Goal: Task Accomplishment & Management: Manage account settings

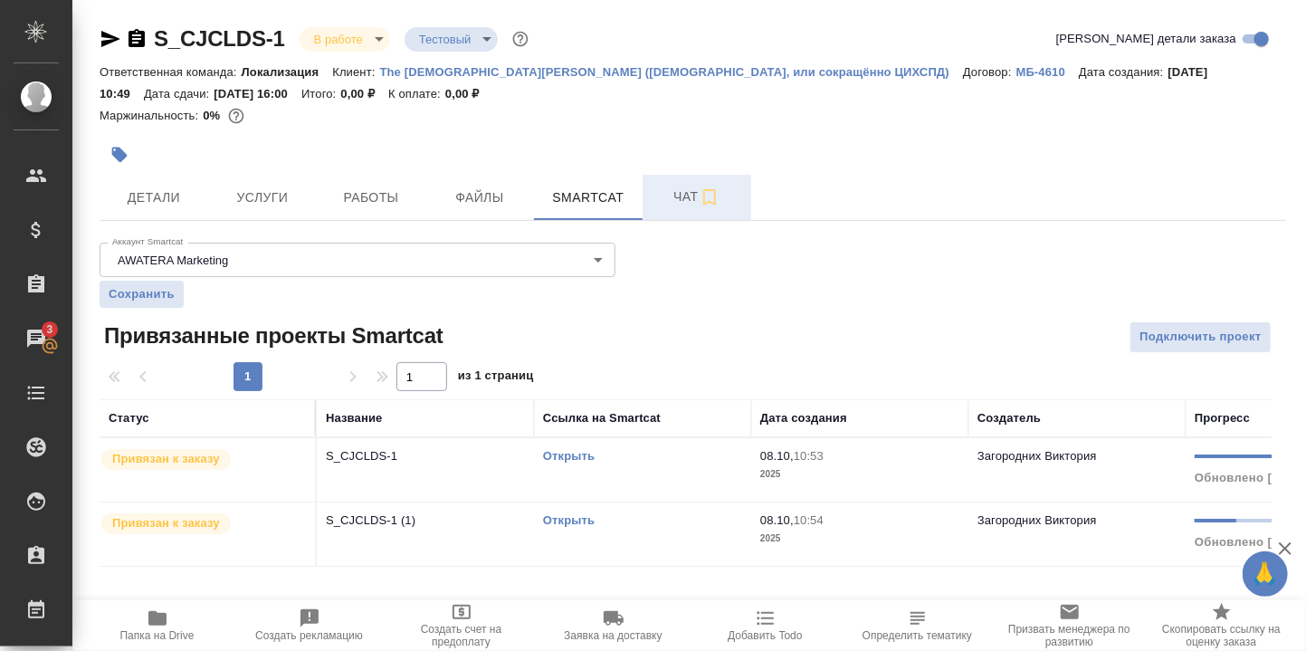
click at [683, 195] on span "Чат" at bounding box center [696, 196] width 87 height 23
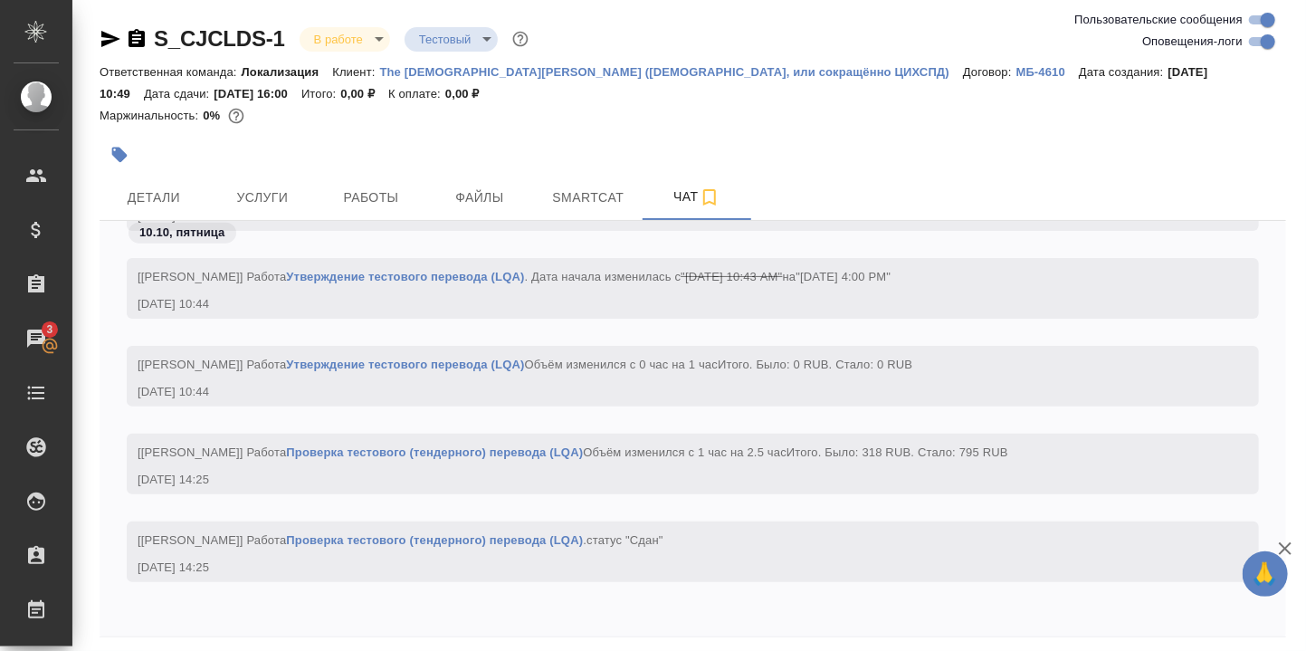
scroll to position [68, 0]
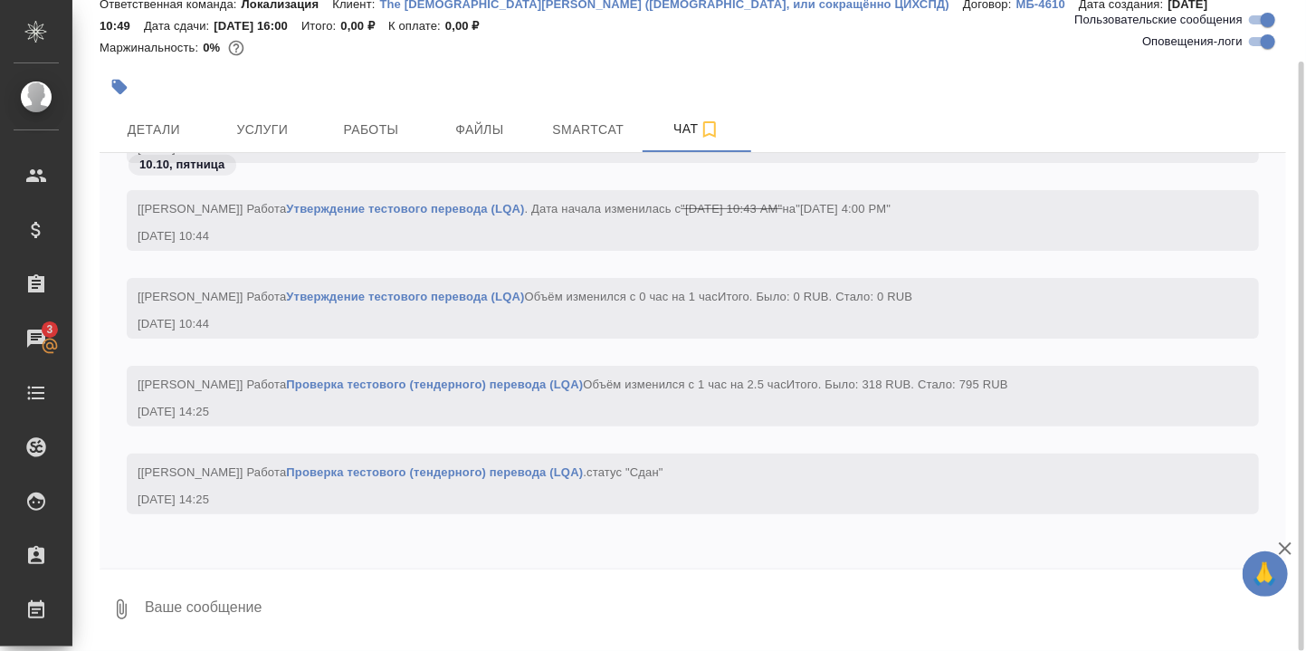
click at [280, 576] on div at bounding box center [693, 573] width 1186 height 9
click at [266, 609] on textarea at bounding box center [714, 609] width 1143 height 62
type textarea "Р"
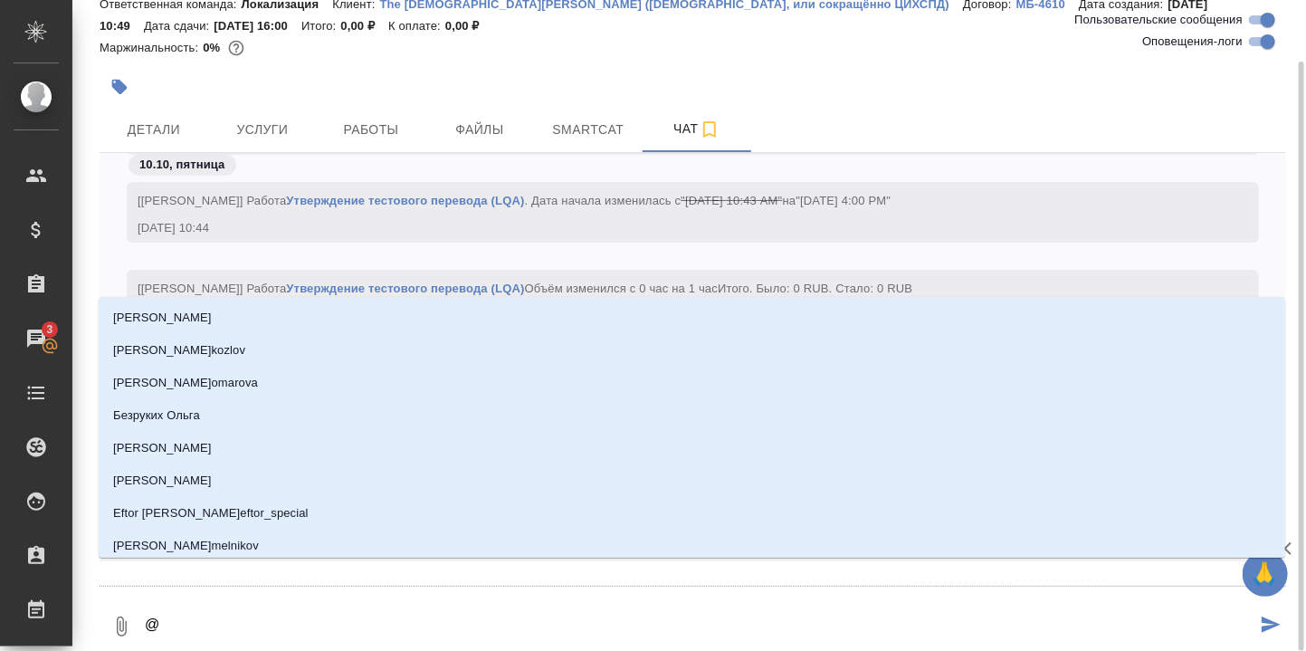
type textarea "@Р"
type input "Р"
type textarea "@Ру"
type input "Ру"
type textarea "@Рус"
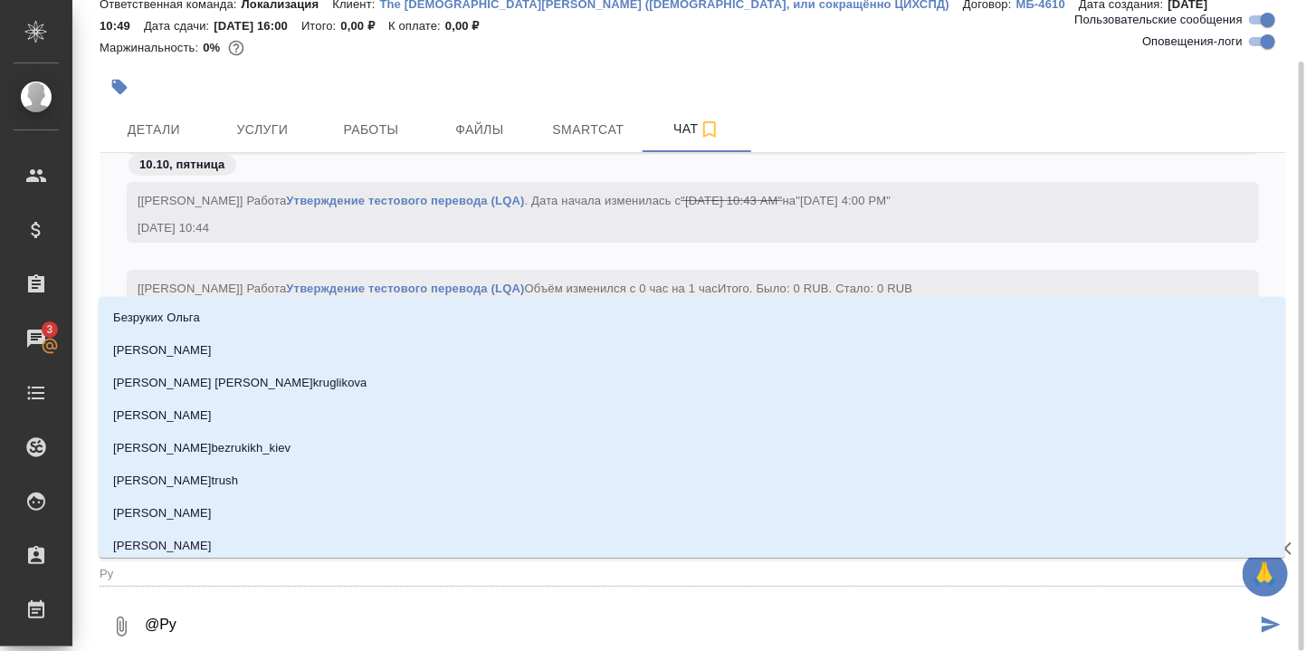
type input "Рус"
type textarea "@Русл"
type input "Русл"
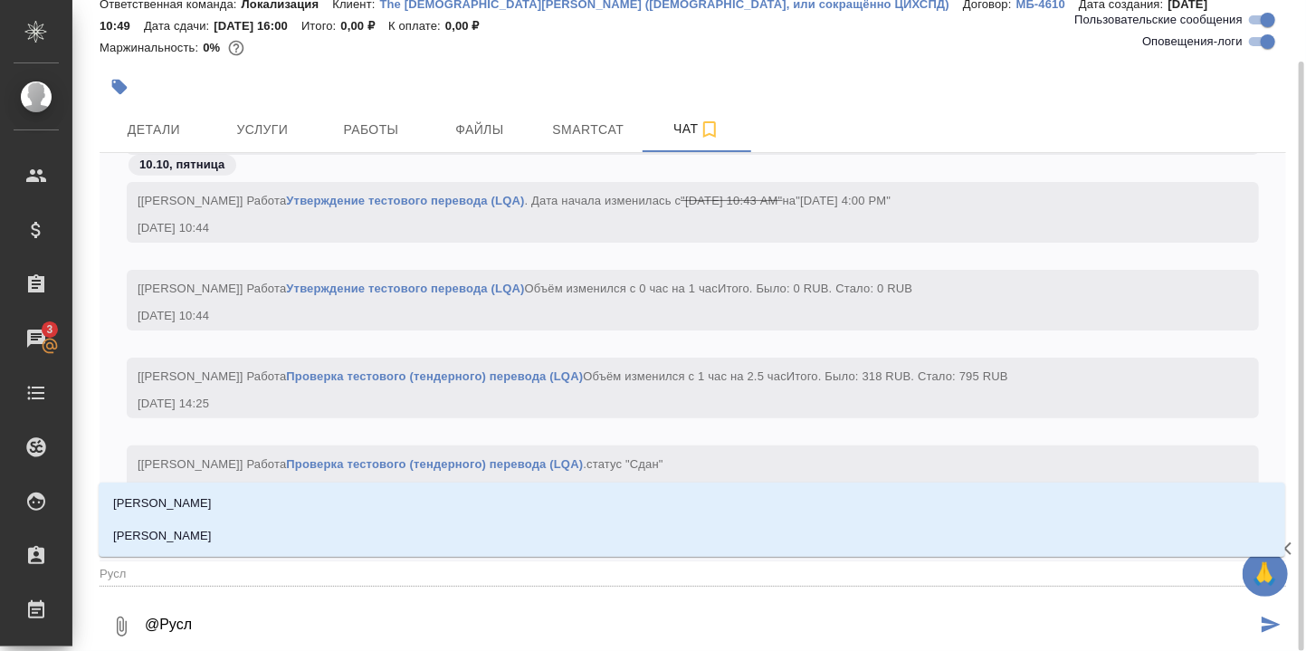
type textarea "@Русла"
type input "Русла"
type textarea "@[PERSON_NAME]"
type input "Руслан"
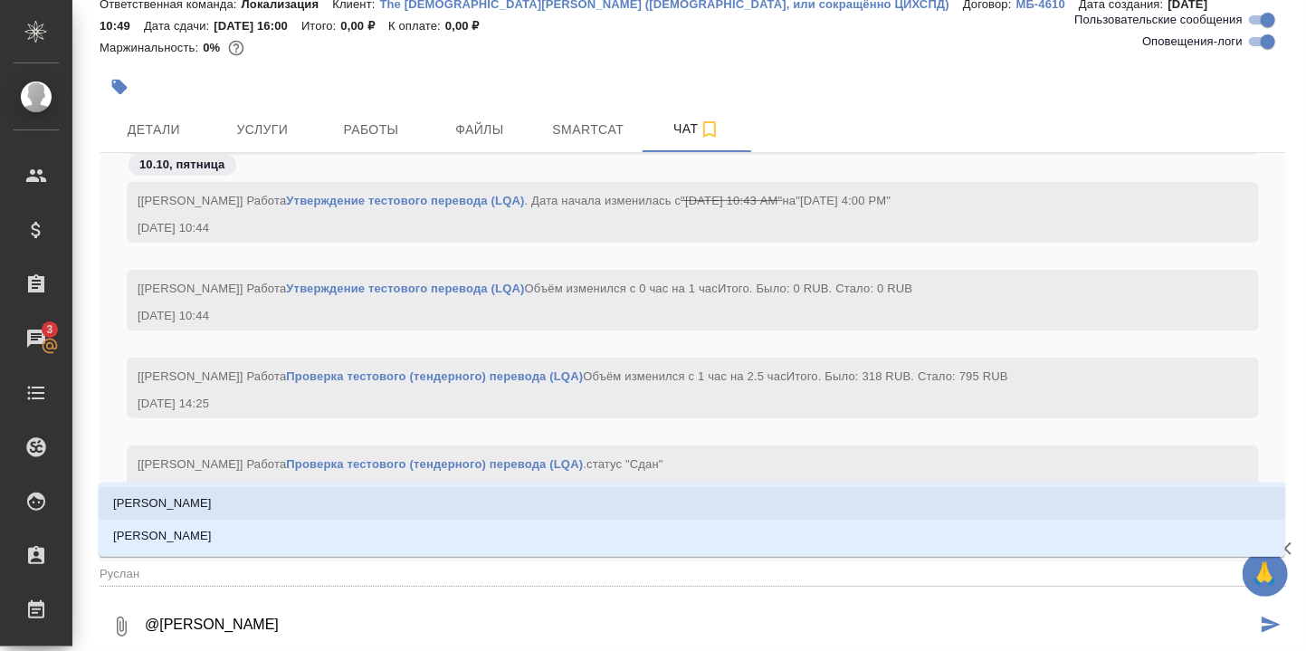
click at [210, 508] on p "[PERSON_NAME]" at bounding box center [162, 503] width 99 height 18
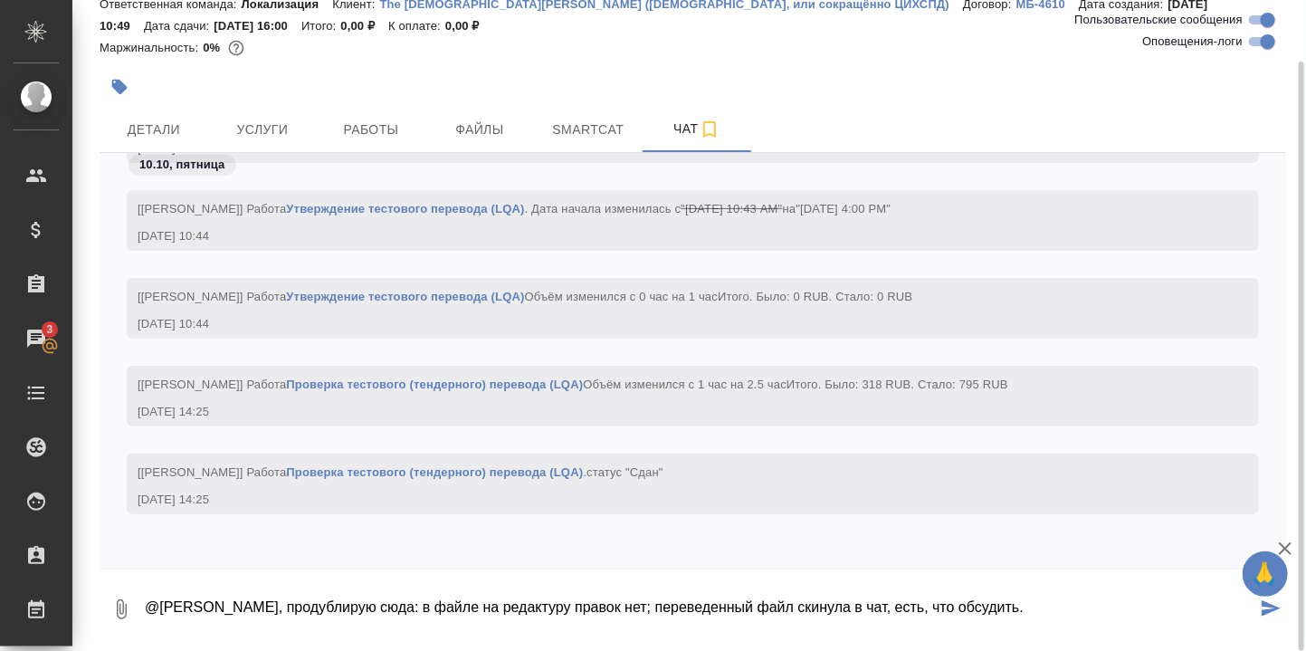
type textarea "@[PERSON_NAME], продублирую сюда: в файле на редактуру правок нет; переведенный…"
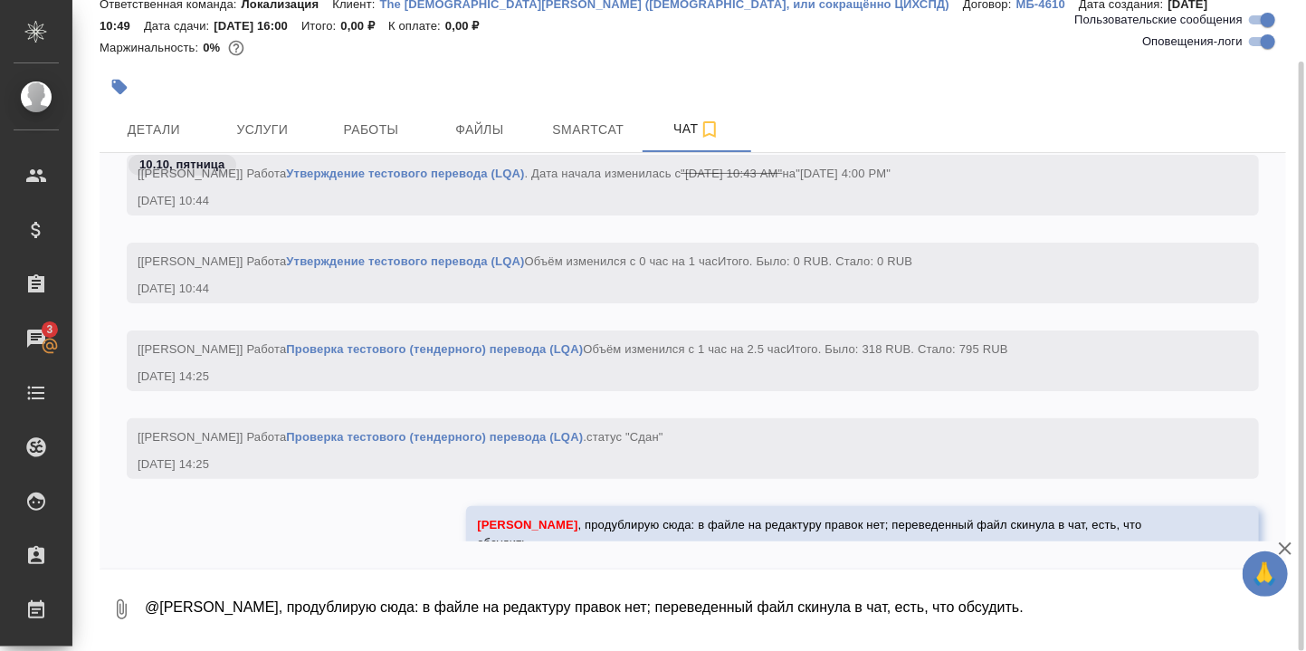
scroll to position [4471, 0]
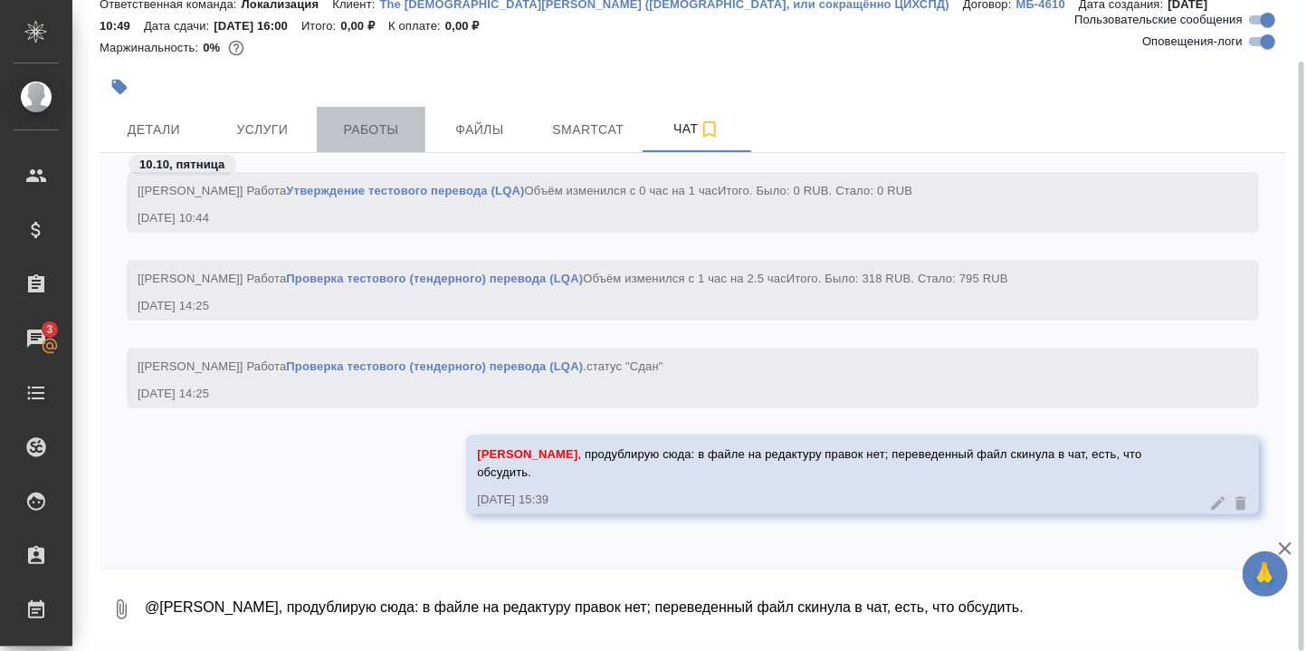
drag, startPoint x: 379, startPoint y: 133, endPoint x: 389, endPoint y: 141, distance: 12.9
click at [382, 137] on span "Работы" at bounding box center [371, 130] width 87 height 23
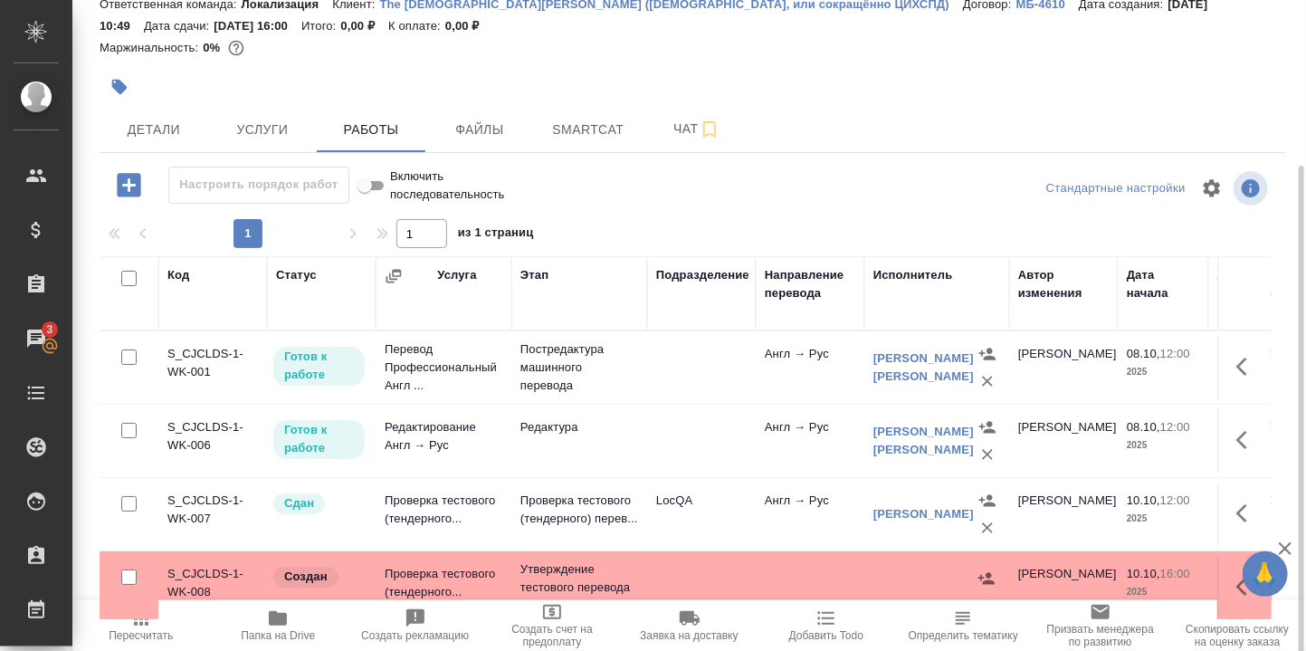
scroll to position [127, 0]
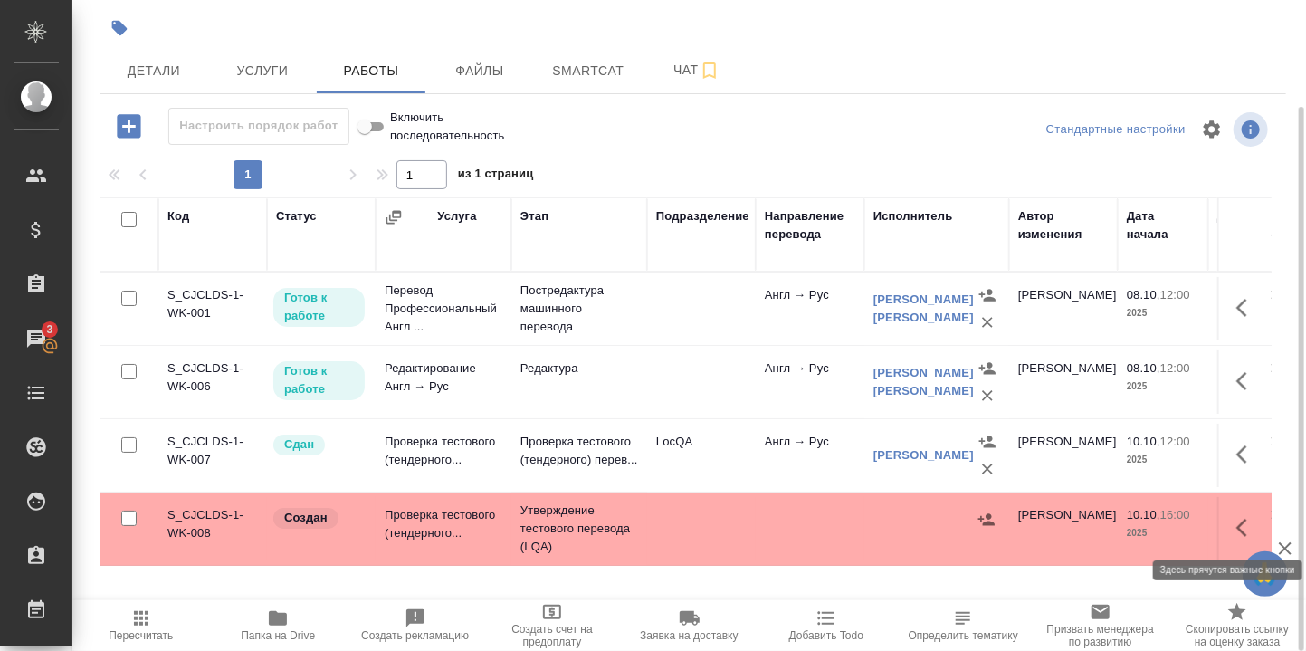
click at [1245, 525] on icon "button" at bounding box center [1247, 528] width 22 height 22
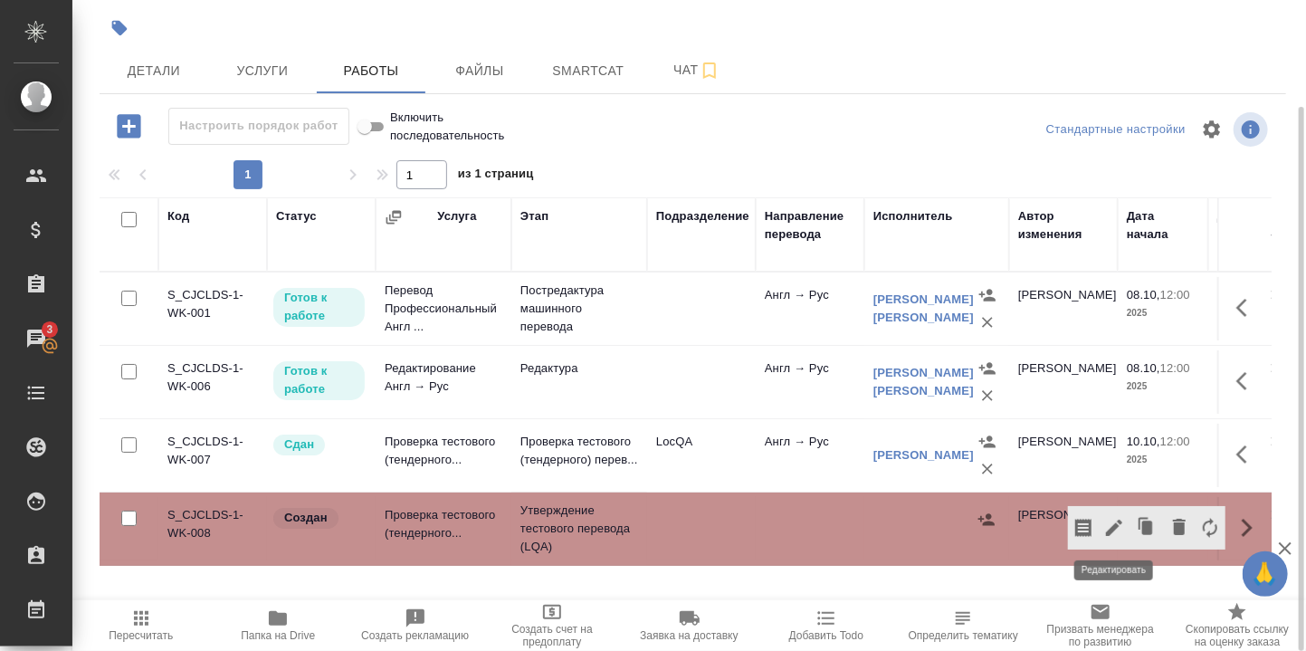
click at [1121, 520] on icon "button" at bounding box center [1114, 527] width 16 height 16
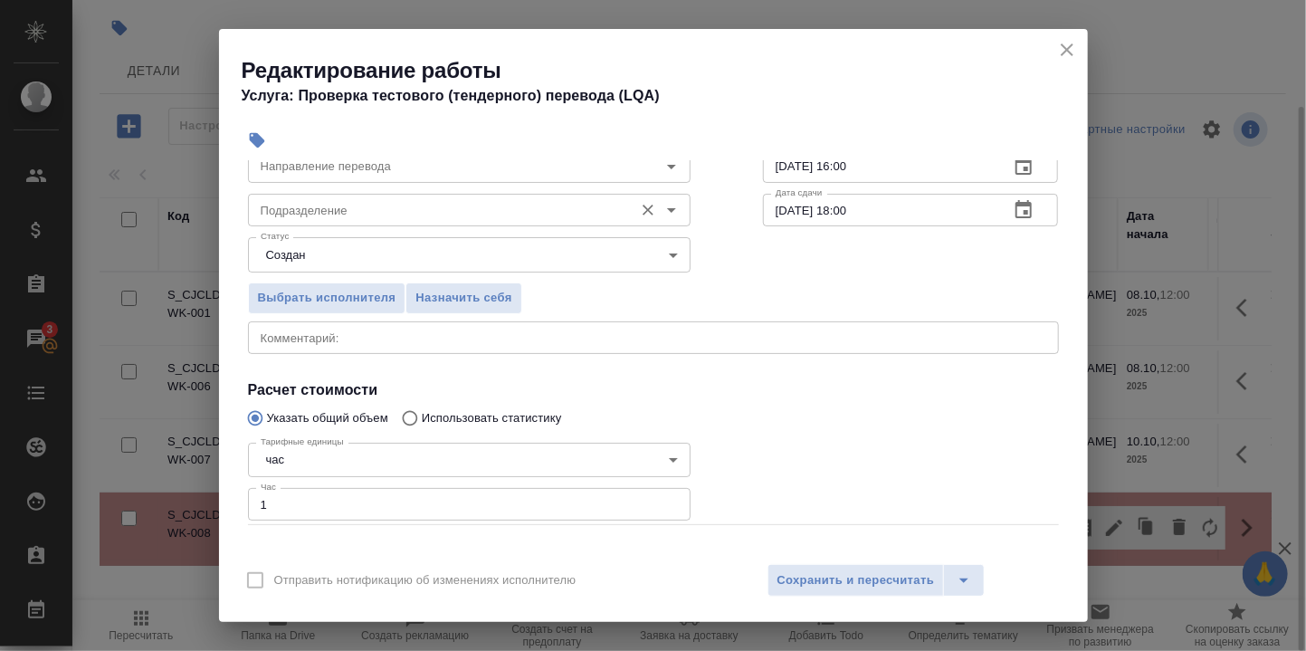
scroll to position [0, 0]
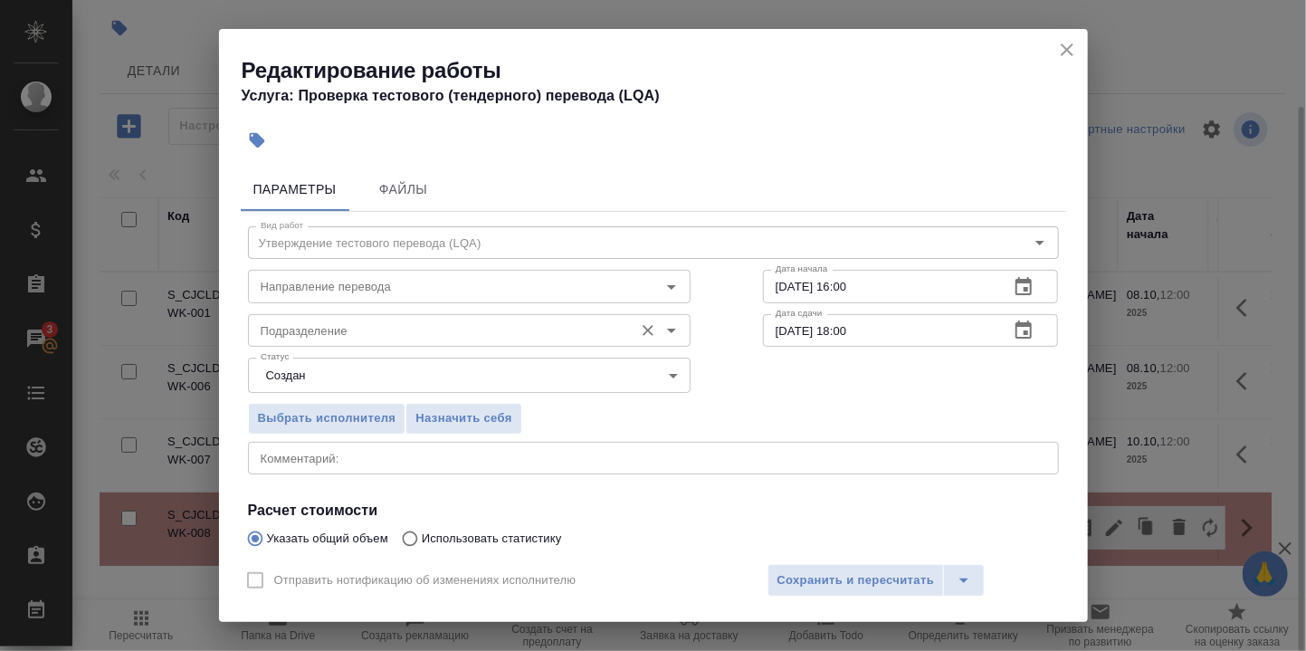
click at [346, 325] on input "Подразделение" at bounding box center [438, 330] width 371 height 22
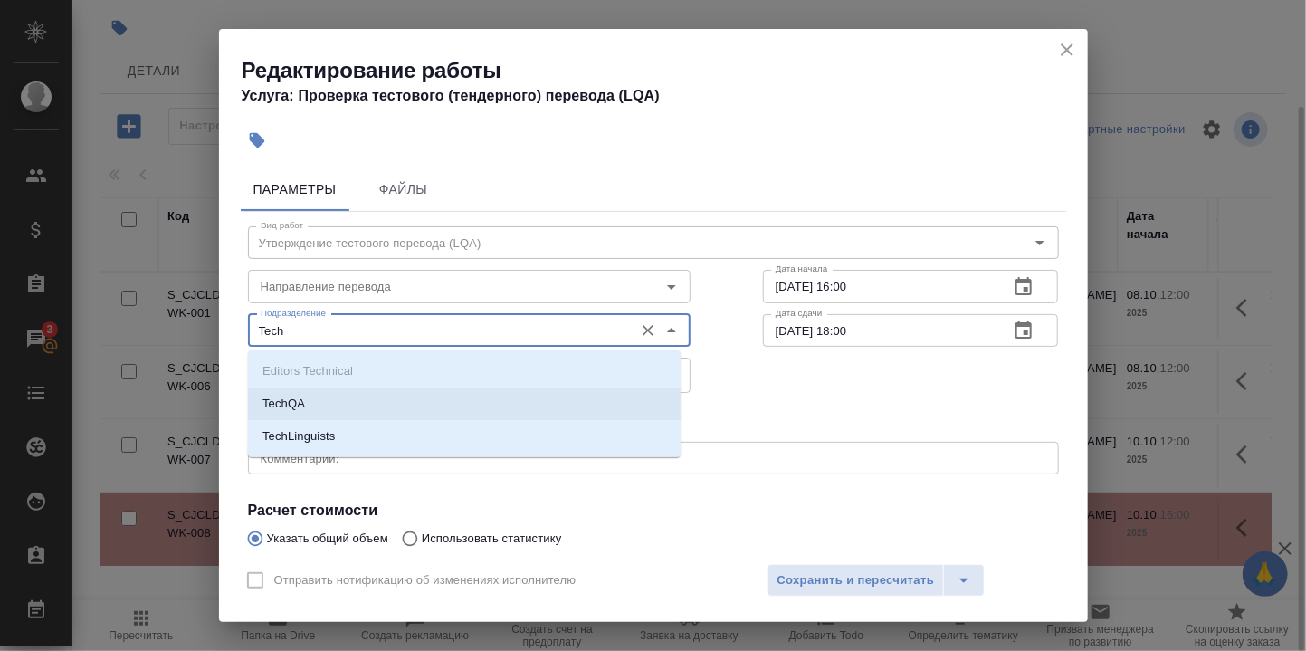
click at [354, 404] on li "TechQA" at bounding box center [464, 403] width 432 height 33
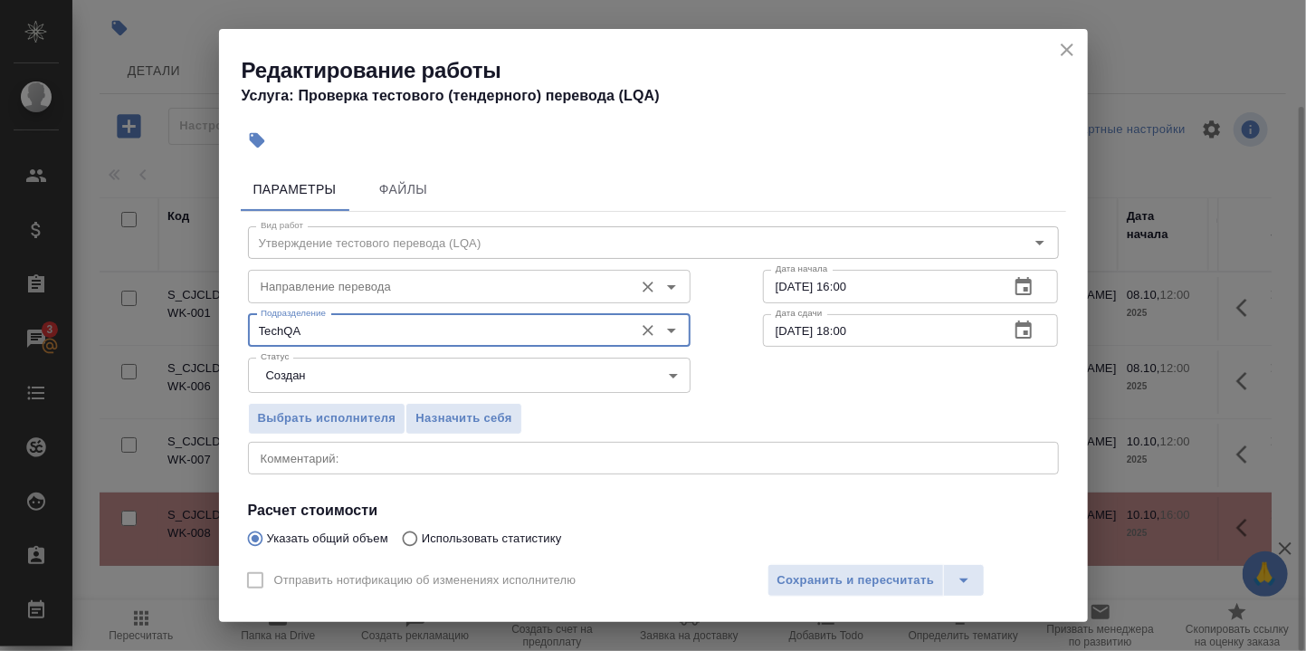
type input "TechQA"
click at [385, 292] on input "Направление перевода" at bounding box center [438, 286] width 371 height 22
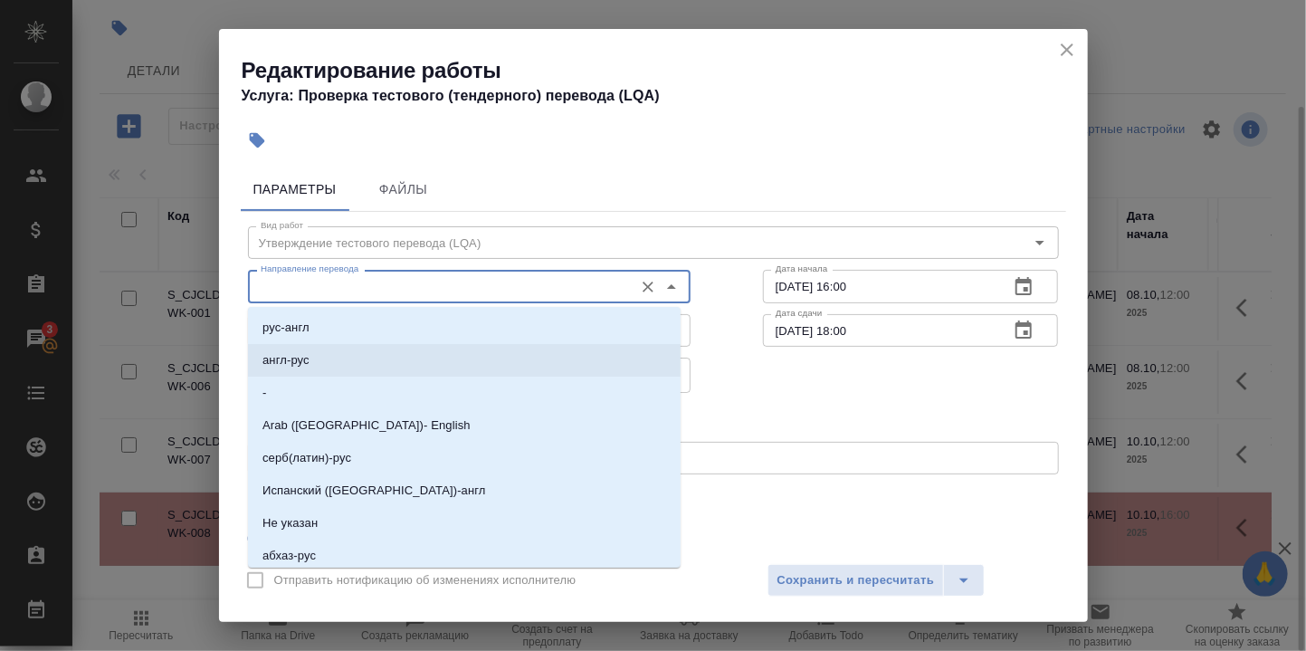
click at [347, 356] on li "англ-рус" at bounding box center [464, 360] width 432 height 33
type input "англ-рус"
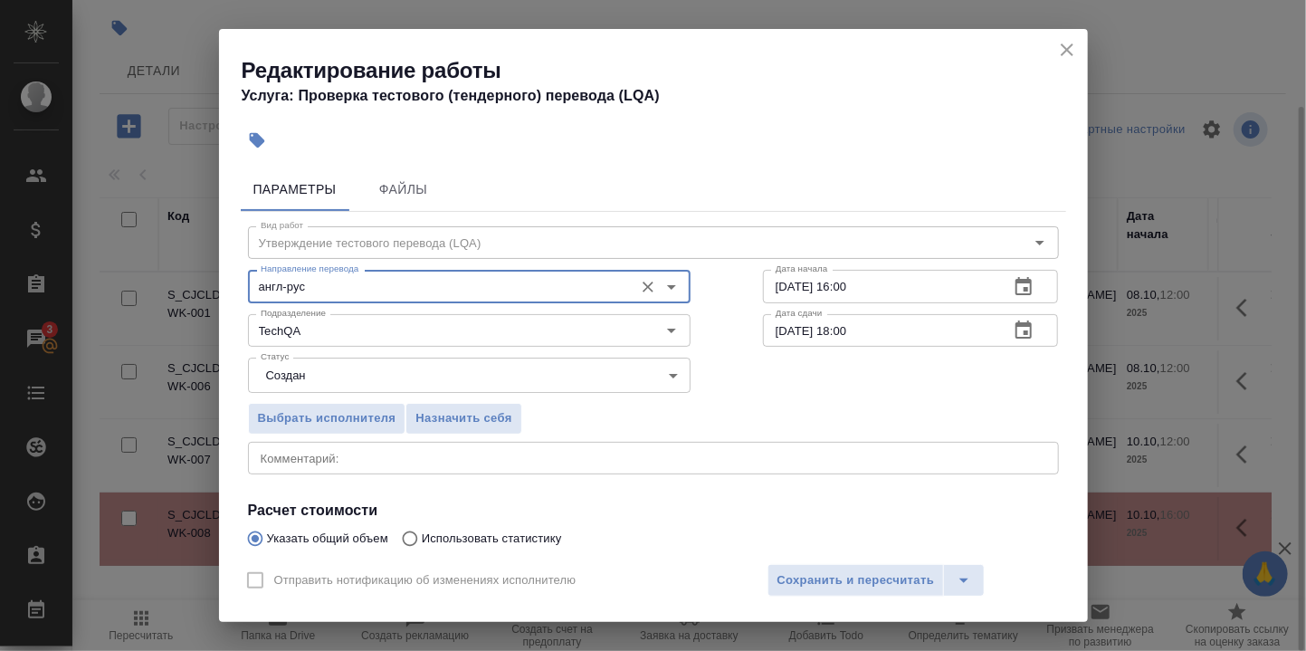
scroll to position [120, 0]
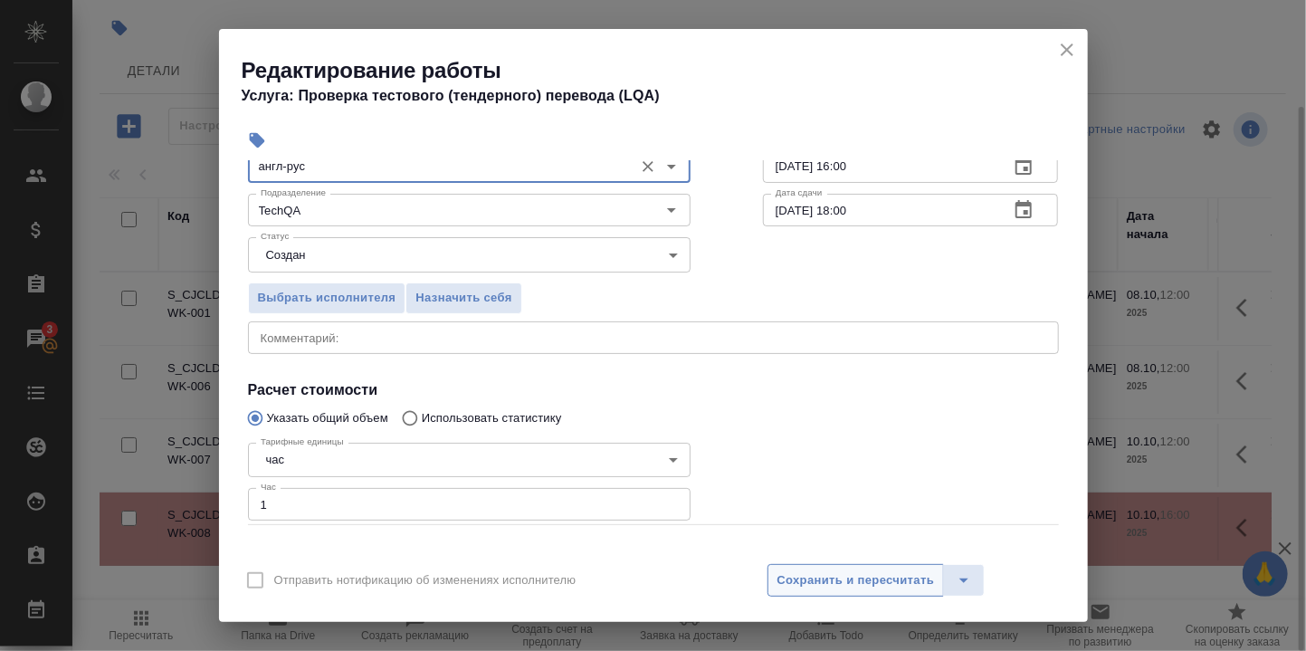
click at [865, 582] on span "Сохранить и пересчитать" at bounding box center [855, 580] width 157 height 21
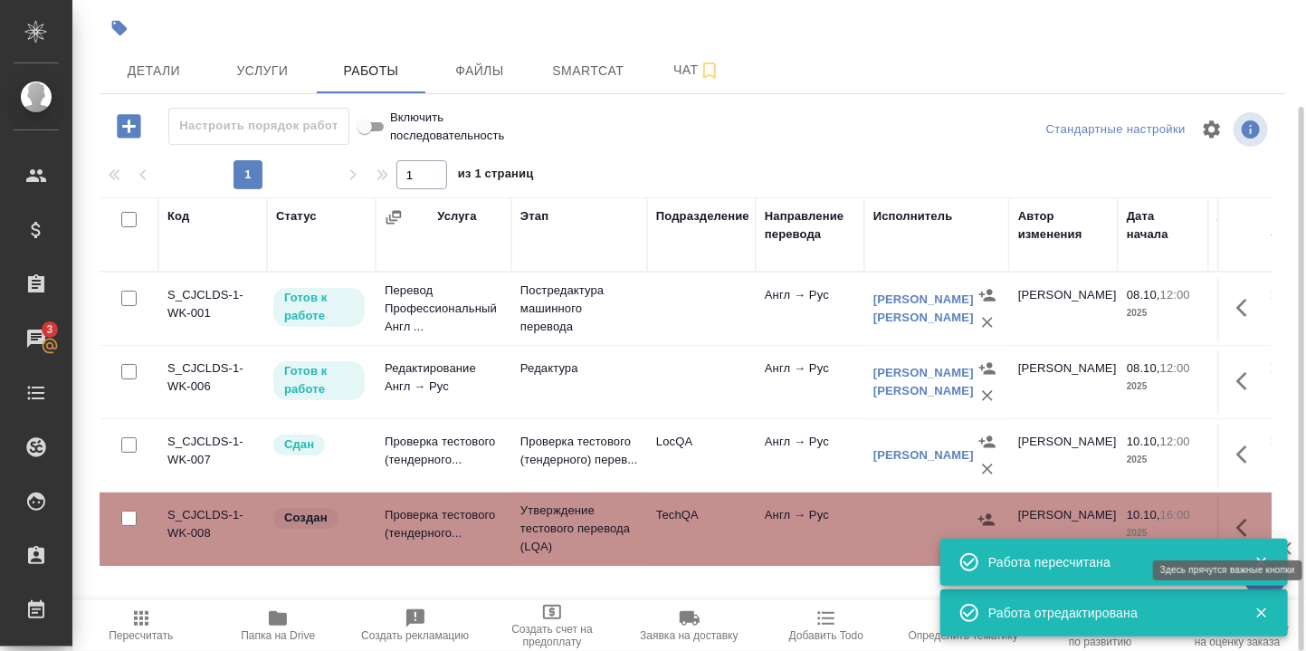
click at [1242, 519] on icon "button" at bounding box center [1241, 527] width 11 height 18
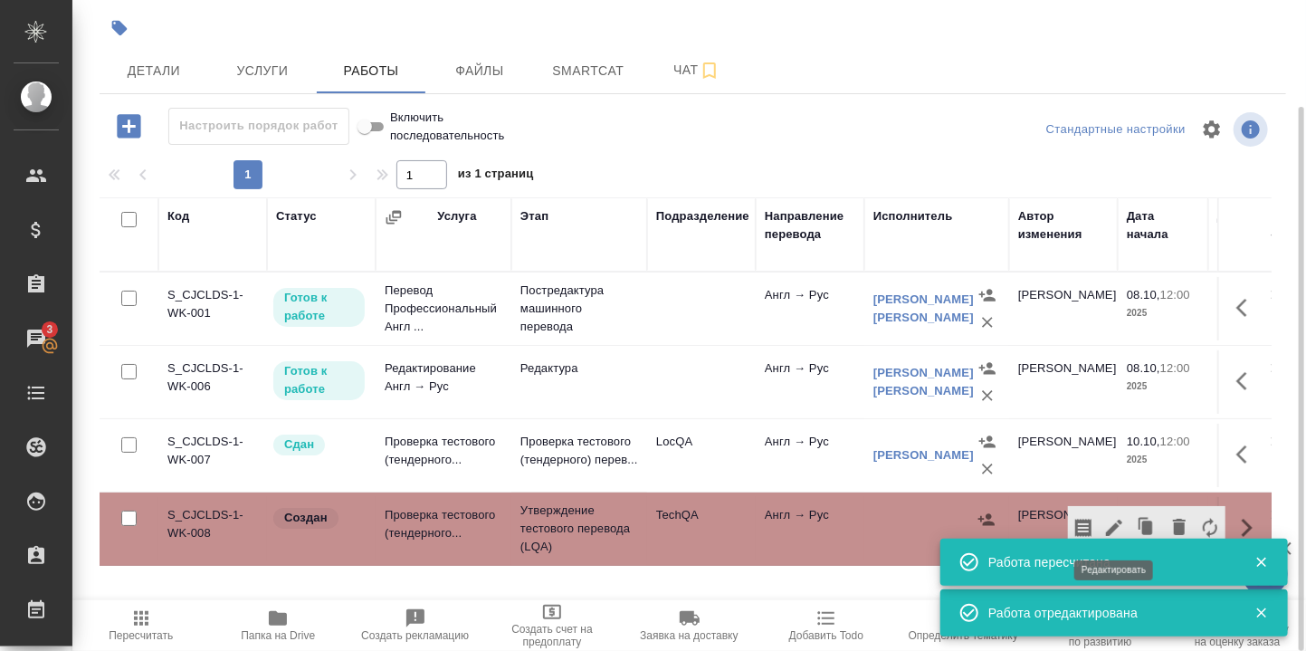
click at [1108, 517] on icon "button" at bounding box center [1114, 528] width 22 height 22
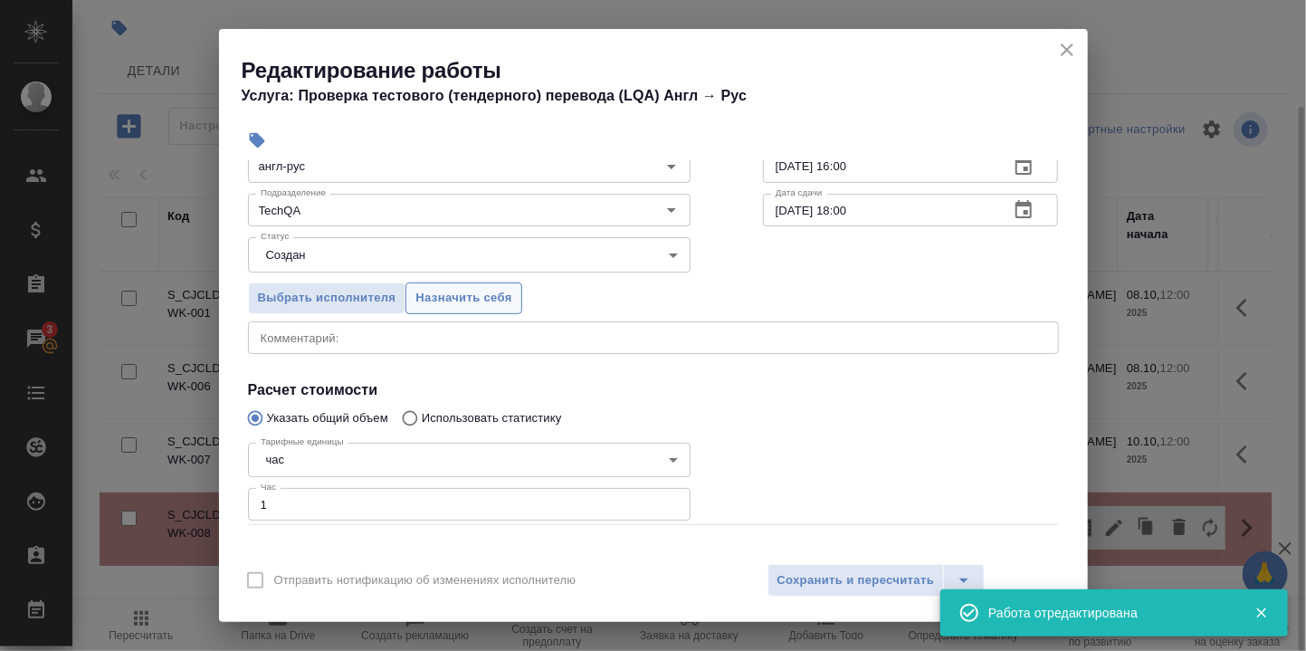
click at [451, 297] on span "Назначить себя" at bounding box center [463, 298] width 96 height 21
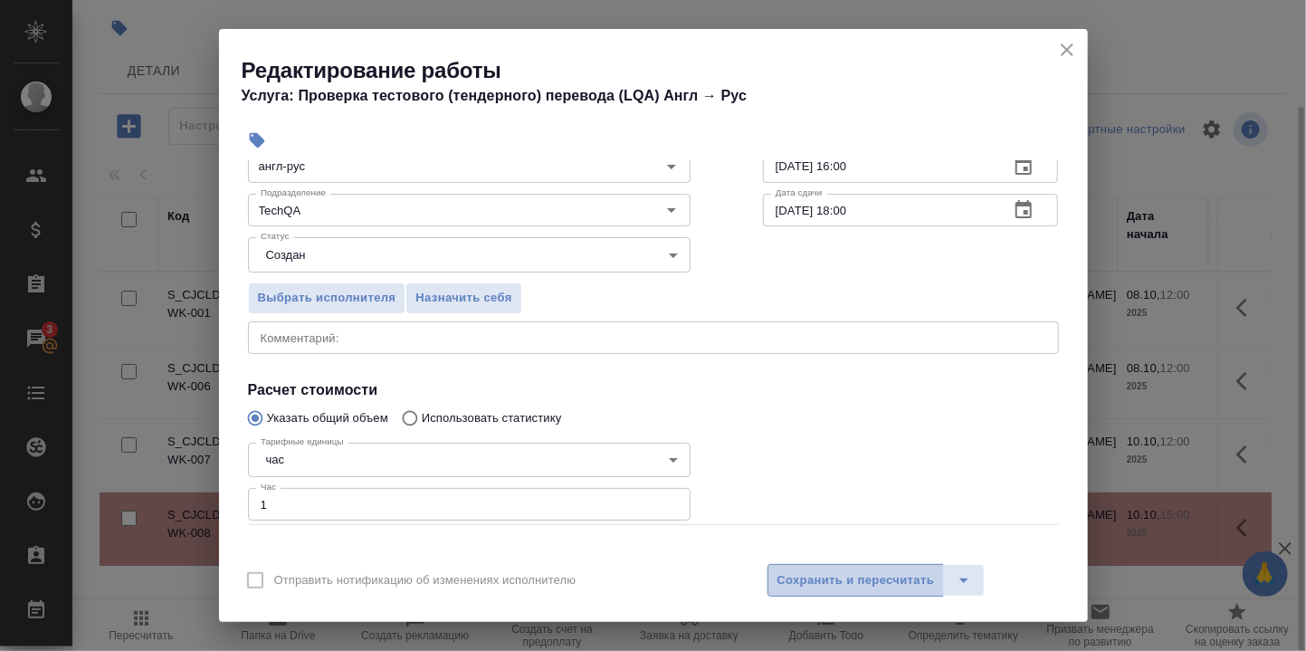
click at [878, 586] on span "Сохранить и пересчитать" at bounding box center [855, 580] width 157 height 21
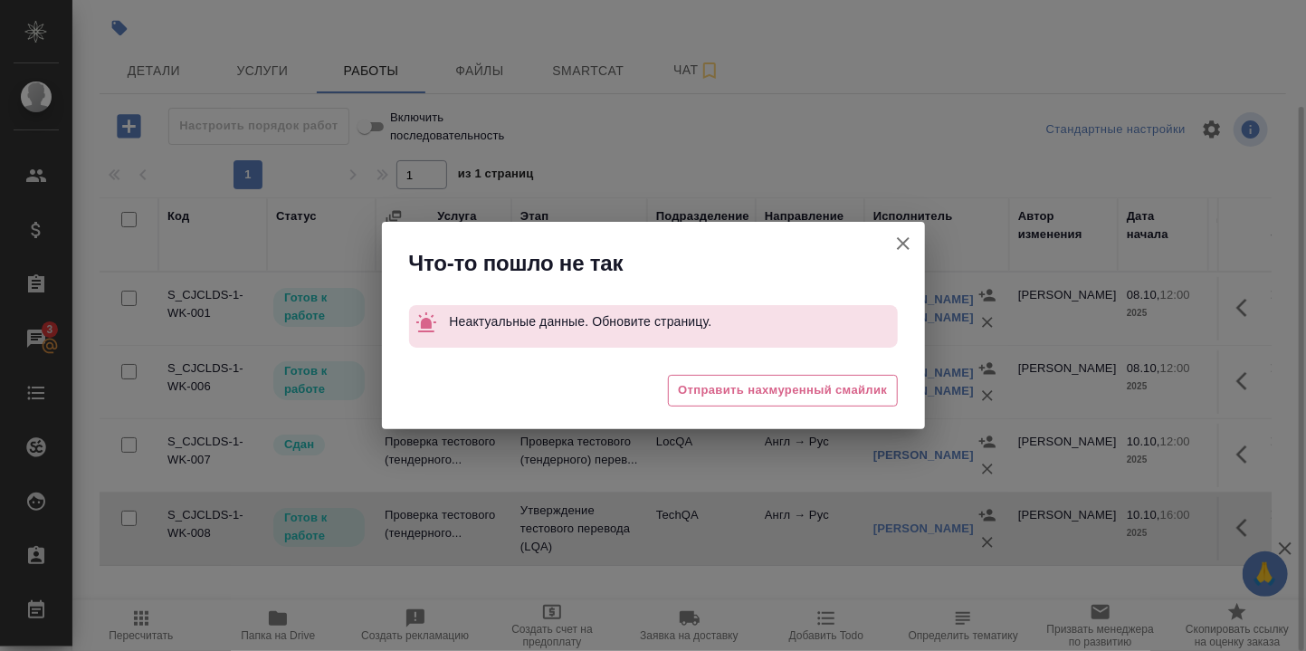
click at [902, 233] on icon "button" at bounding box center [903, 244] width 22 height 22
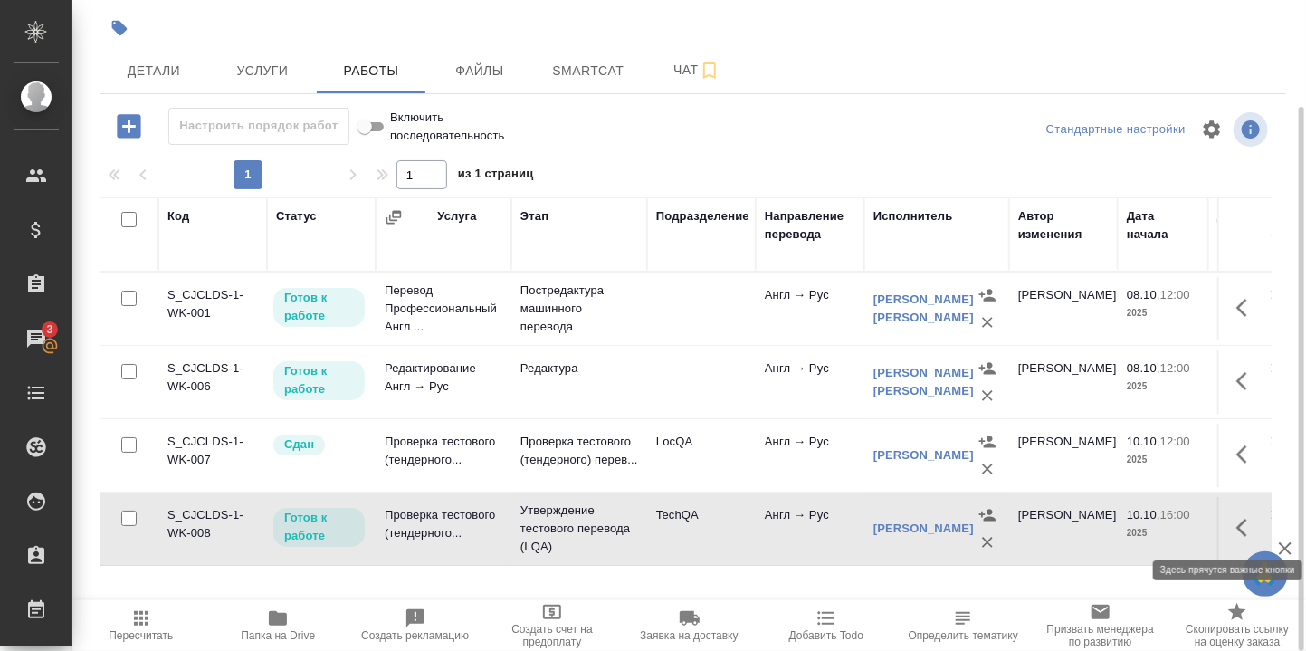
click at [1237, 522] on icon "button" at bounding box center [1247, 528] width 22 height 22
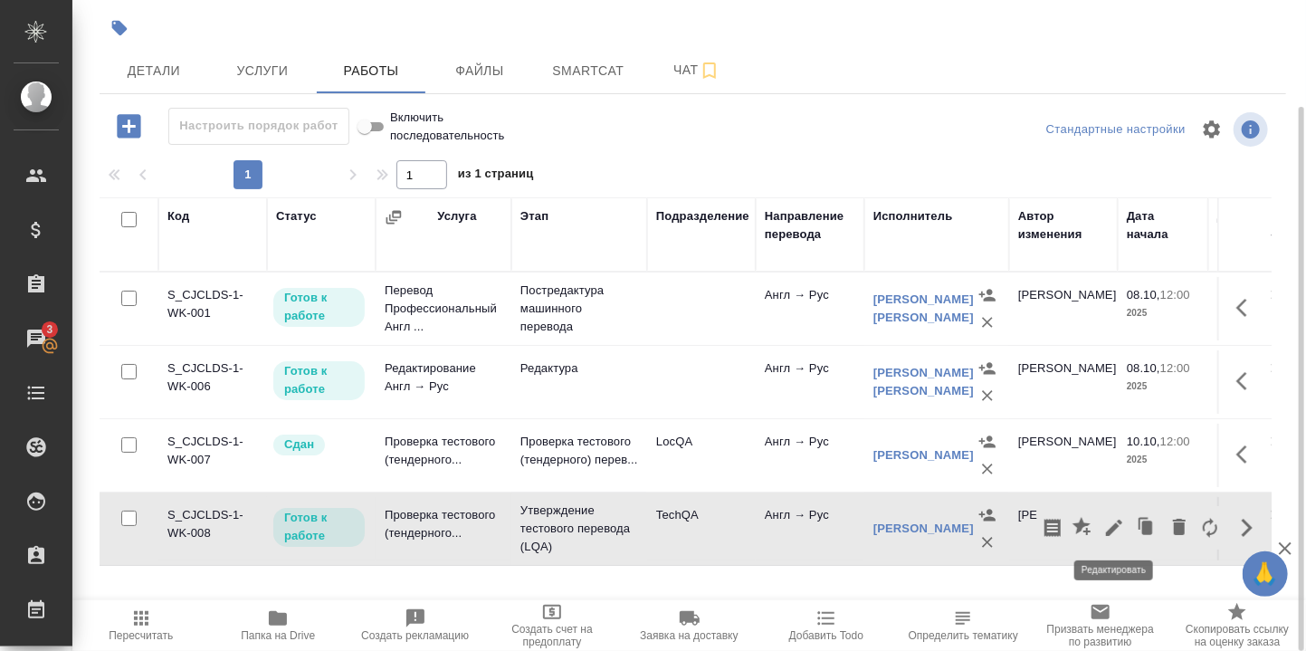
click at [1121, 521] on icon "button" at bounding box center [1114, 527] width 16 height 16
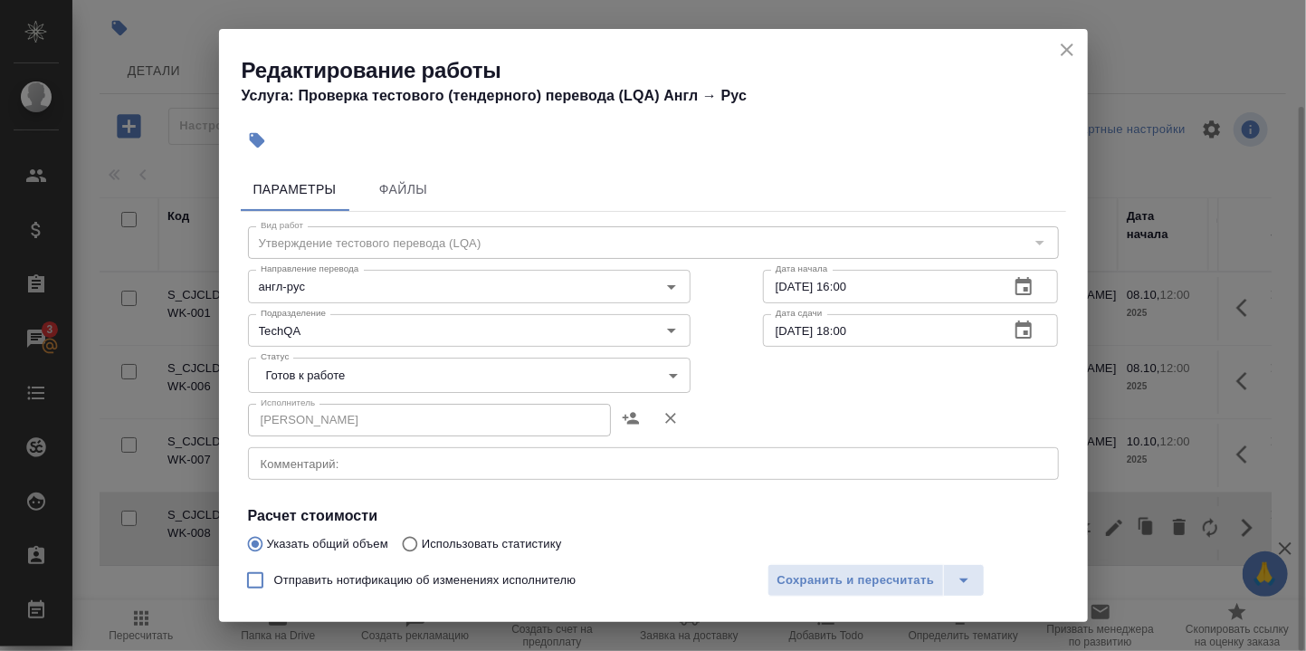
click at [660, 373] on body "🙏 .cls-1 fill:#fff; AWATERA [PERSON_NAME] d.rumyantseva Клиенты Спецификации За…" at bounding box center [653, 325] width 1306 height 651
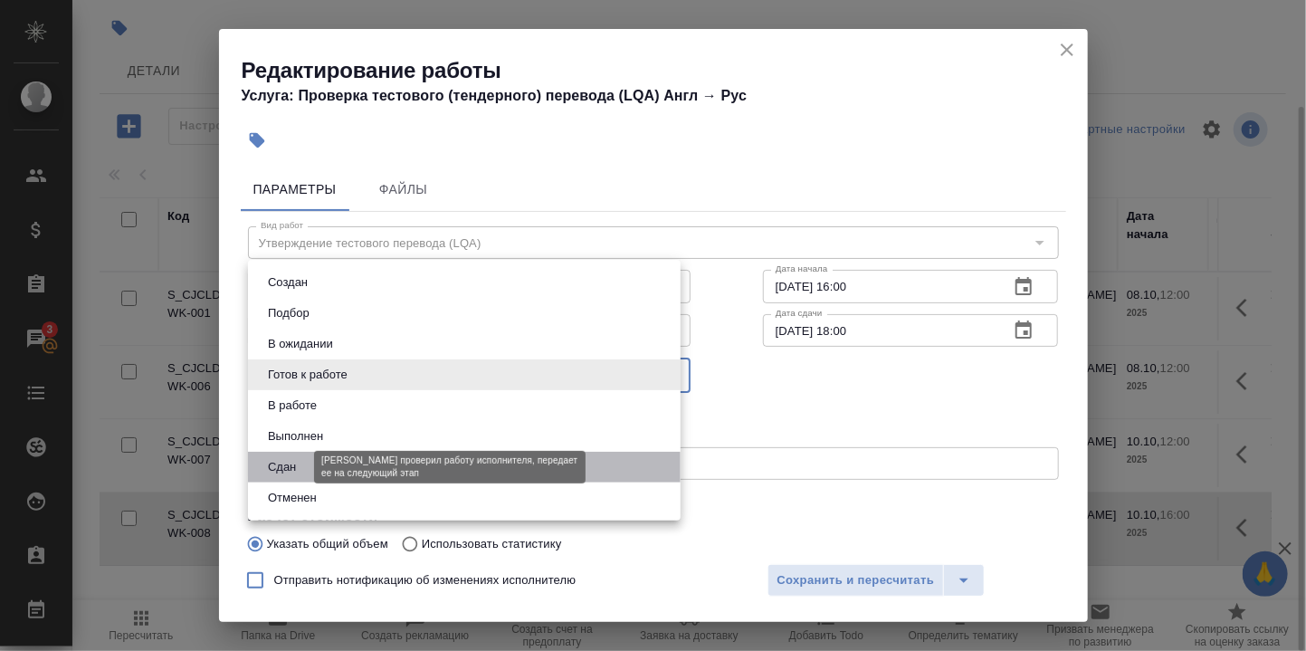
click at [280, 466] on button "Сдан" at bounding box center [281, 467] width 39 height 20
type input "closed"
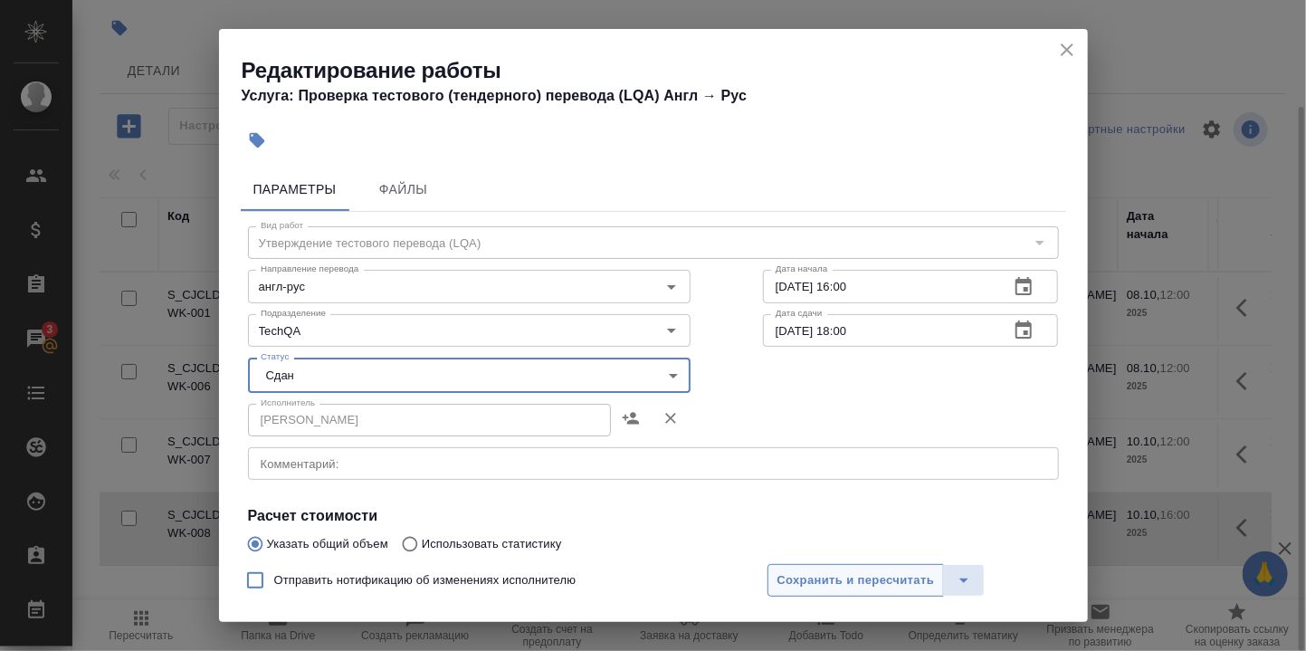
click at [871, 571] on span "Сохранить и пересчитать" at bounding box center [855, 580] width 157 height 21
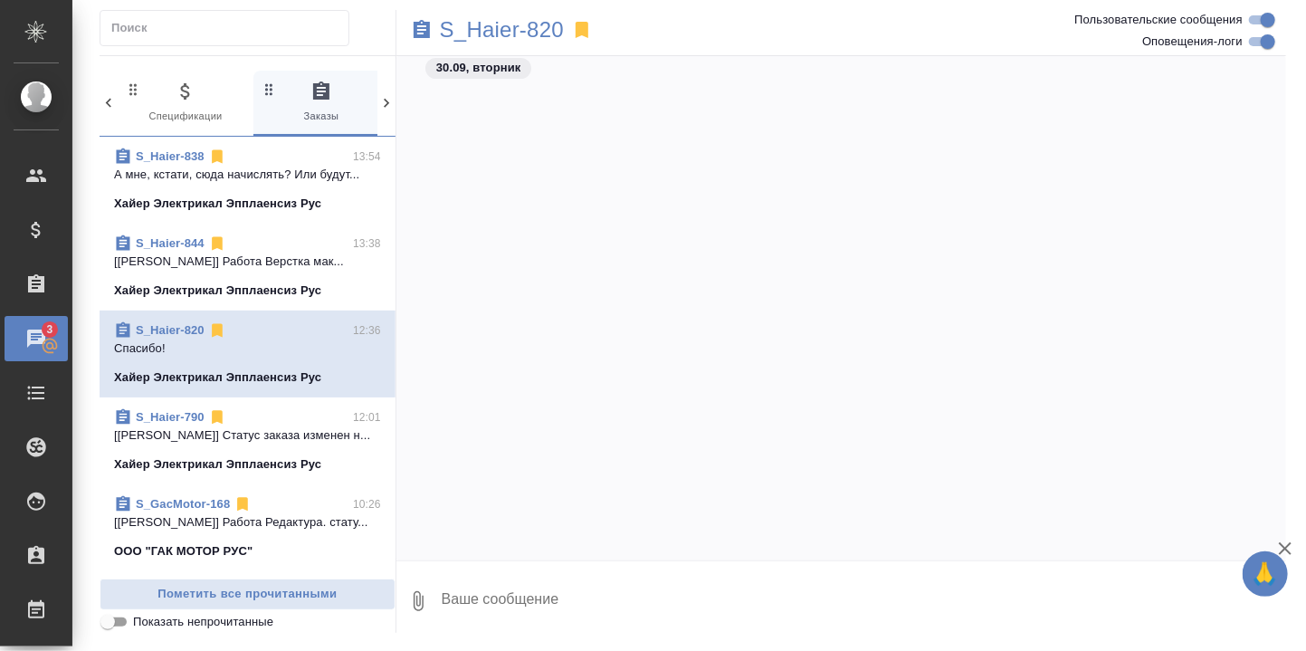
scroll to position [38656, 0]
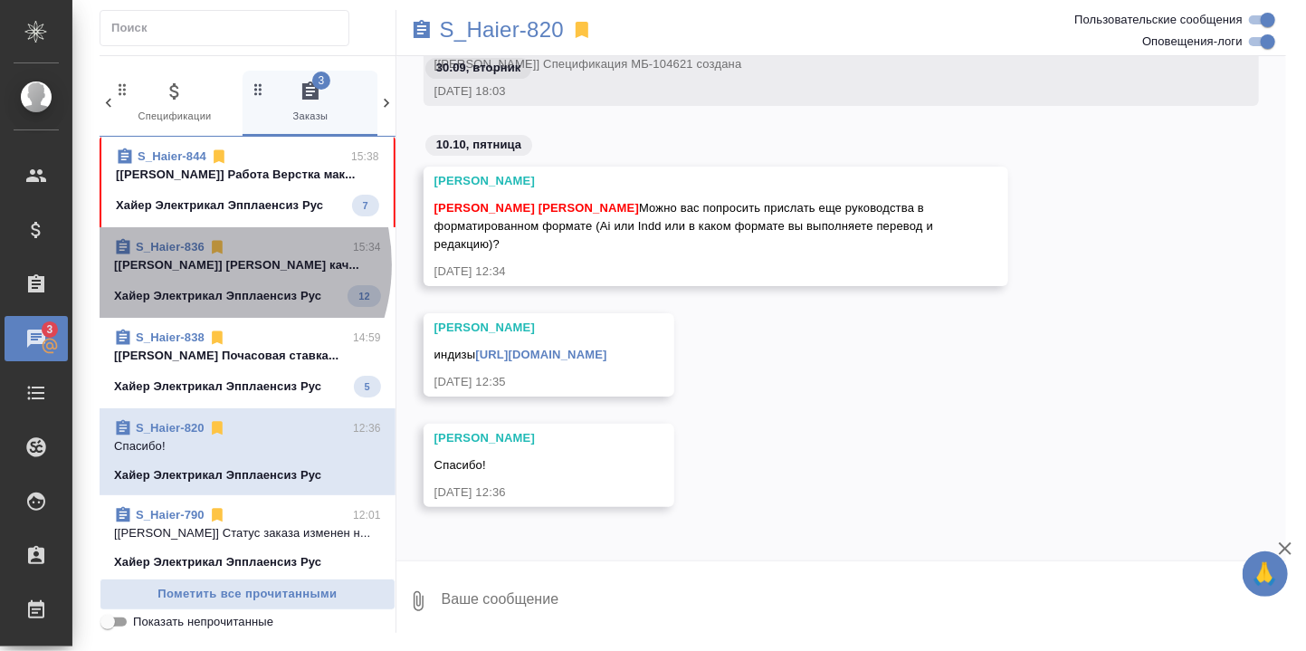
click at [197, 274] on p "[Сергеева Анастасия] Работа Проверка кач..." at bounding box center [247, 265] width 267 height 18
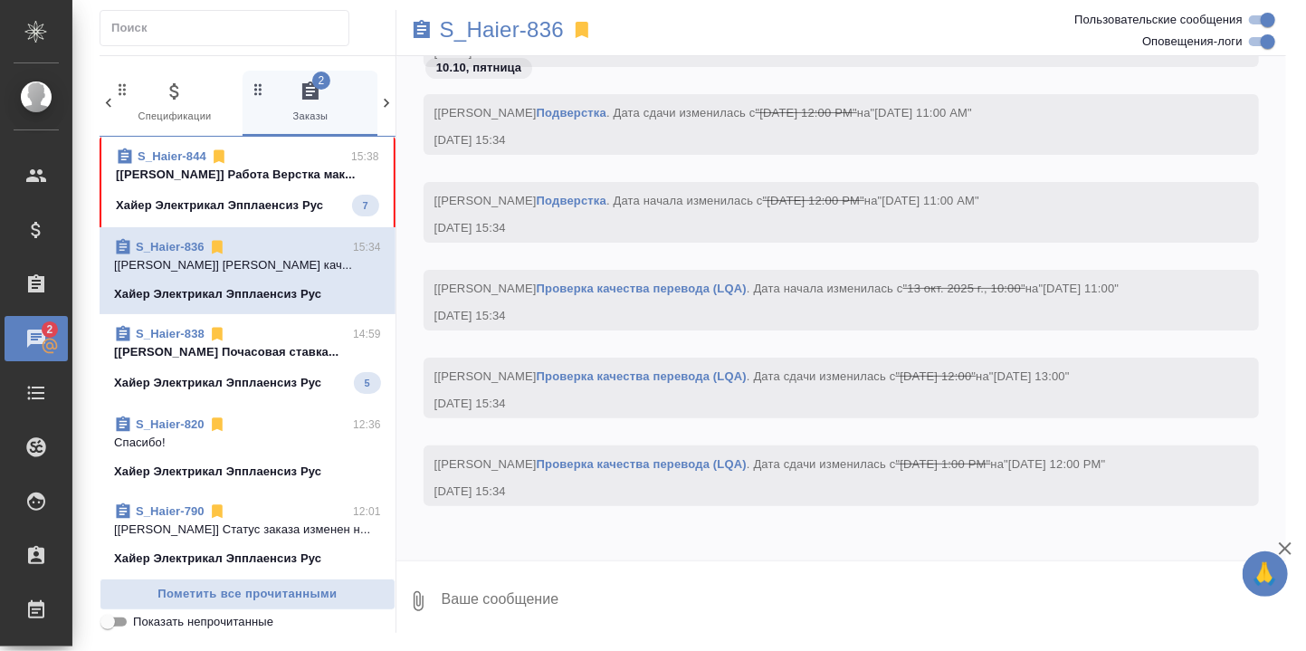
scroll to position [25716, 0]
click at [256, 361] on p "[Арсеньева Вера] Работа Почасовая ставка..." at bounding box center [247, 352] width 267 height 18
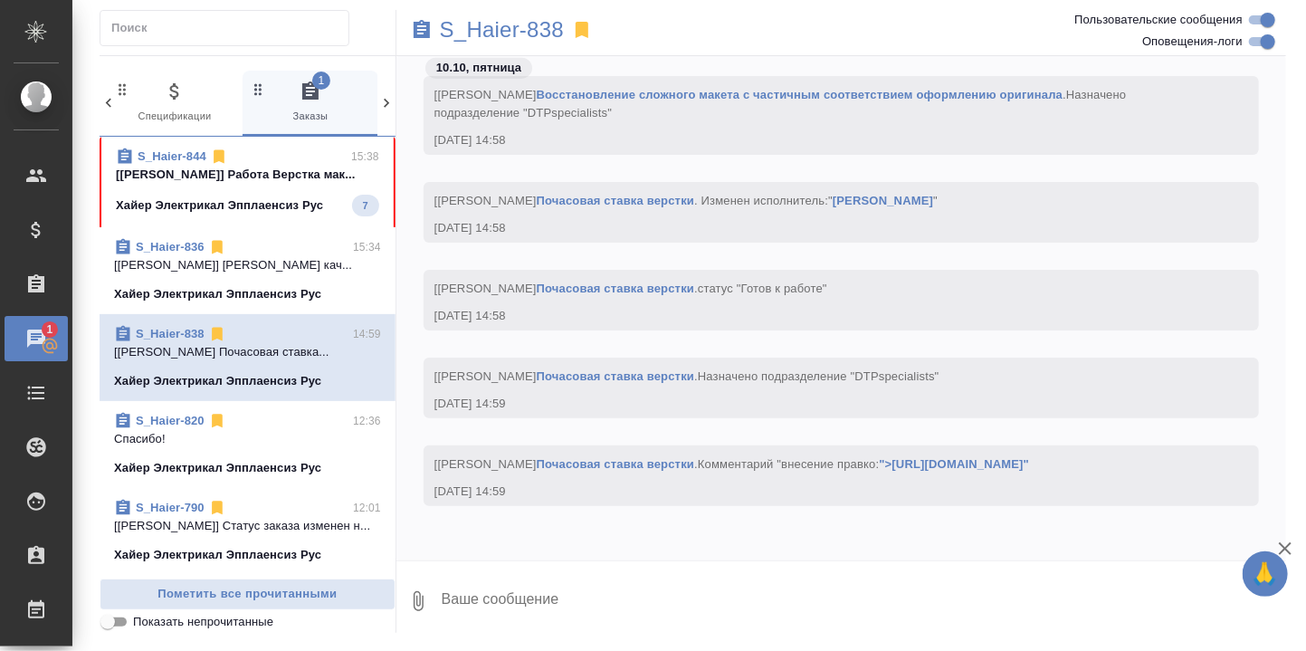
scroll to position [17074, 0]
click at [248, 174] on p "[Заборова Александра] Работа Верстка мак..." at bounding box center [247, 175] width 263 height 18
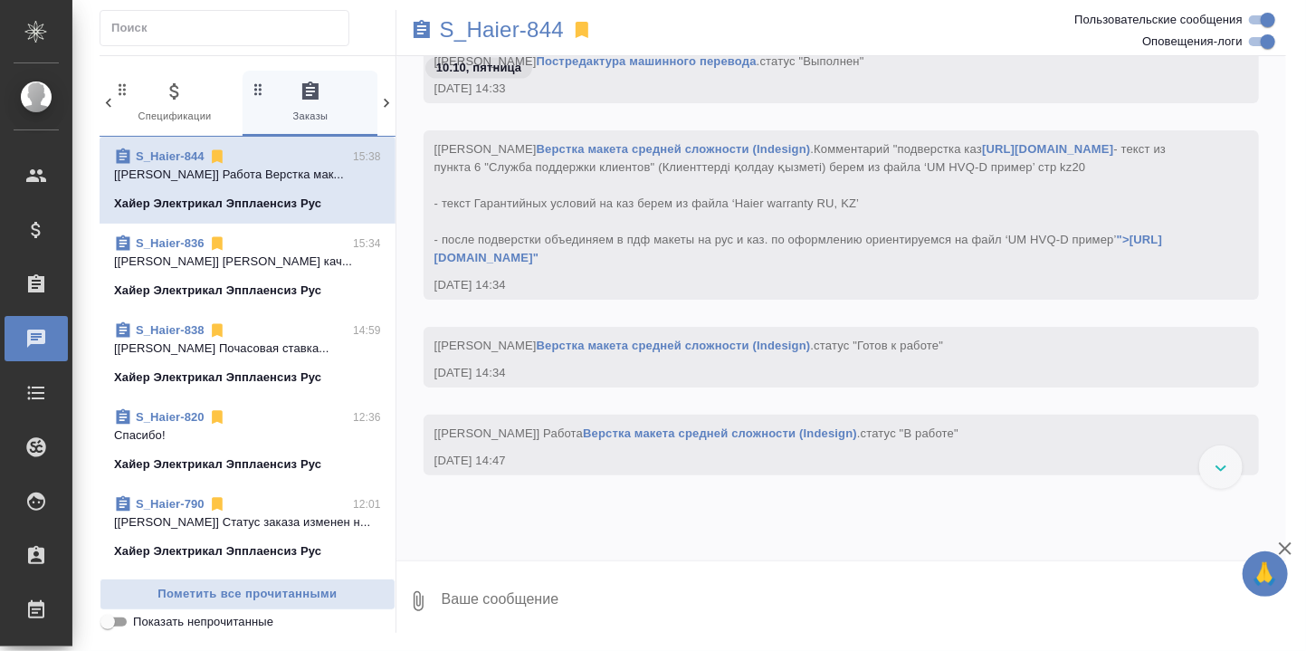
scroll to position [21191, 0]
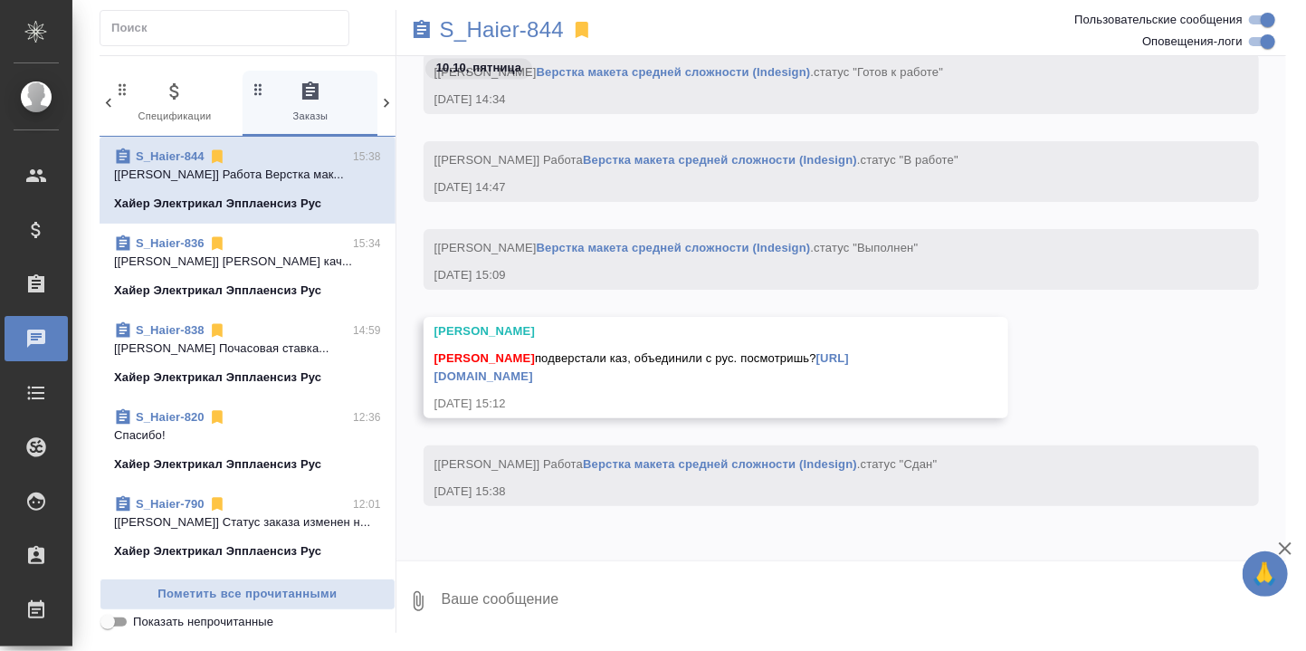
click at [547, 586] on textarea at bounding box center [863, 601] width 846 height 62
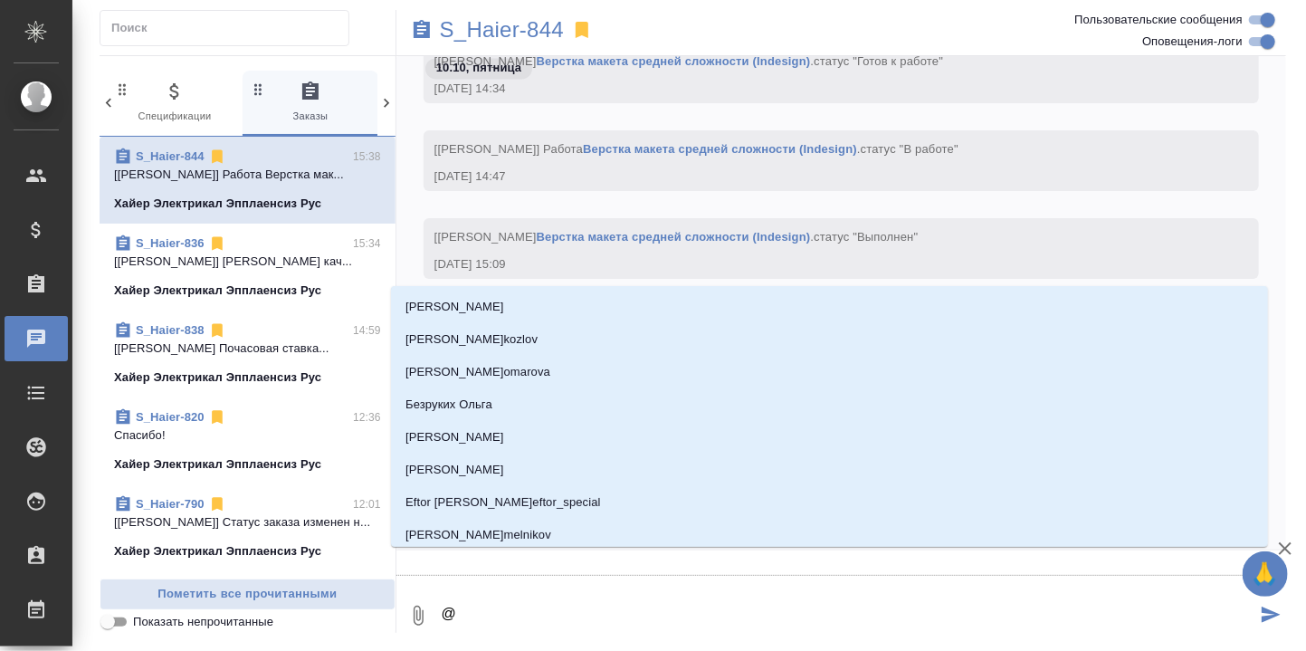
type textarea "@С"
type input "С"
type textarea "@Са"
type input "Са"
type textarea "@Саб"
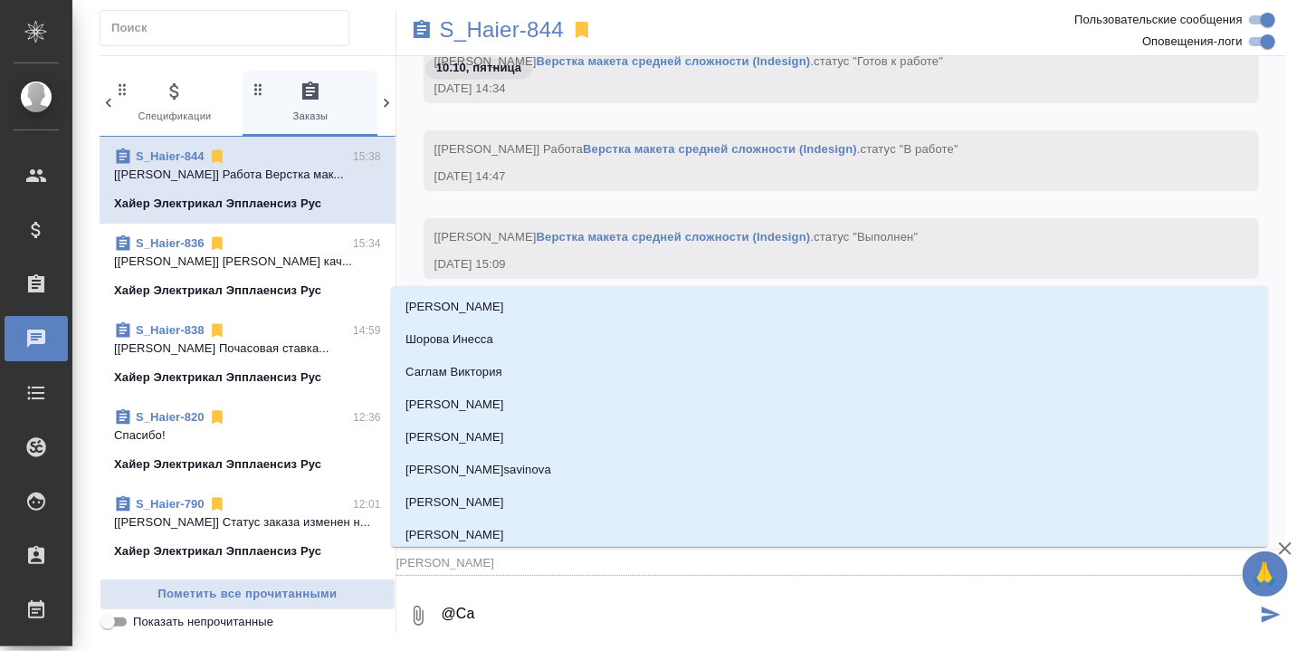
type input "Саб"
type textarea "@Саби"
type input "Саби"
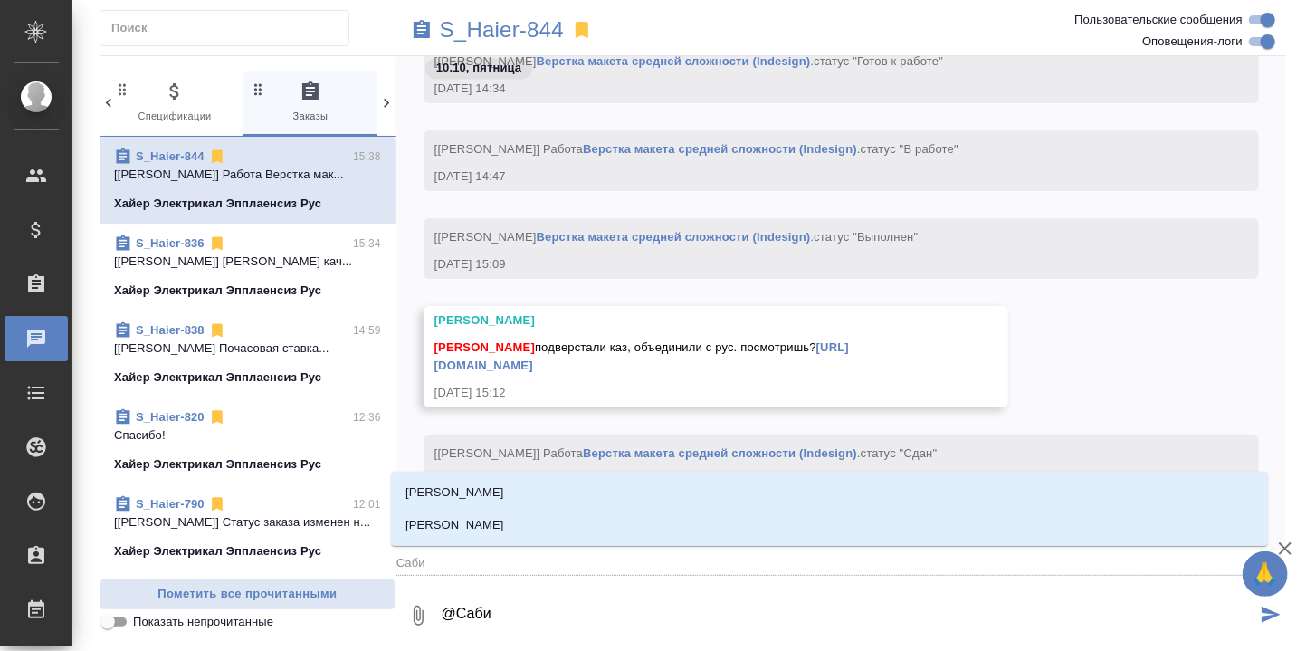
type textarea "@Сабин"
type input "Сабин"
click at [480, 485] on p "Ширина Сабина" at bounding box center [454, 492] width 99 height 18
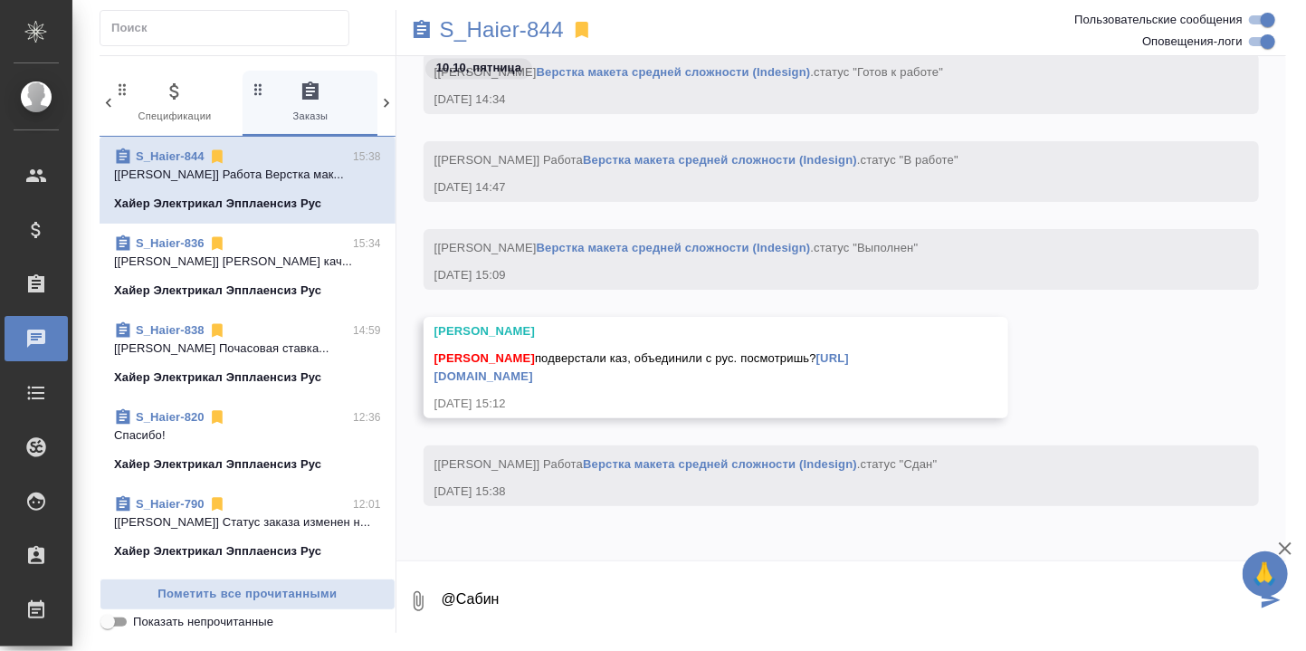
click at [562, 600] on textarea "@Сабин" at bounding box center [848, 601] width 816 height 62
type textarea "@Ширина Сабина, может, тут лучше тебе посмотреть?"
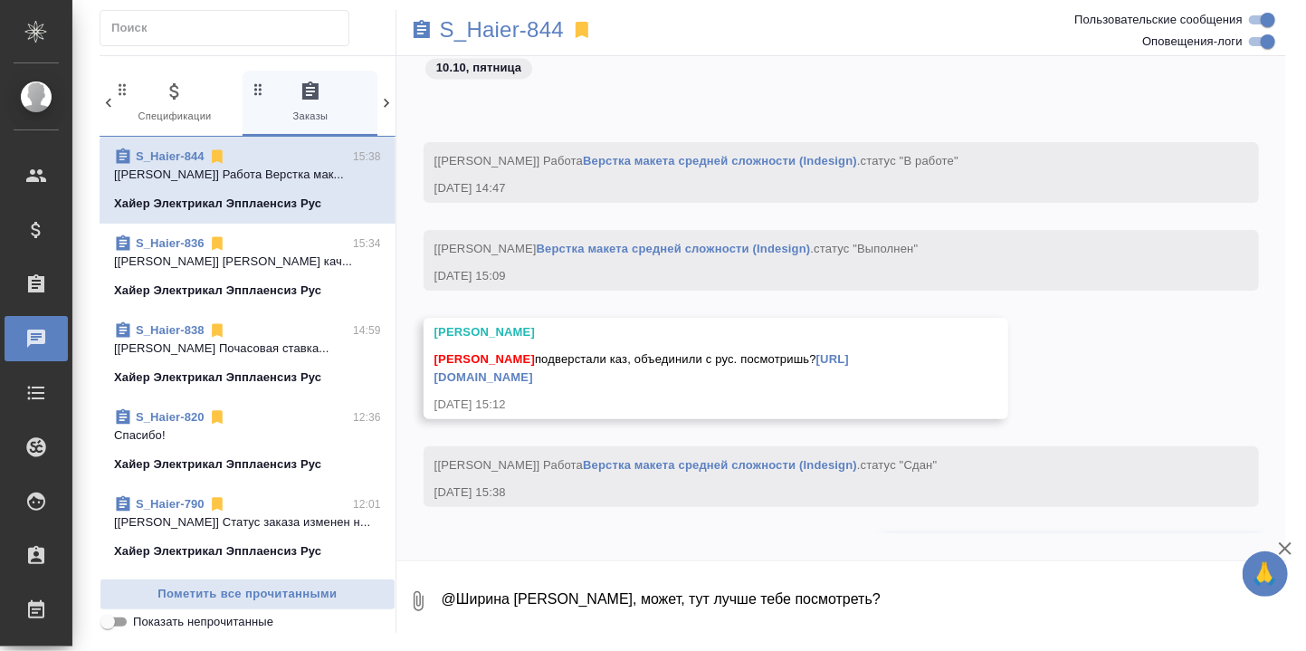
scroll to position [21279, 0]
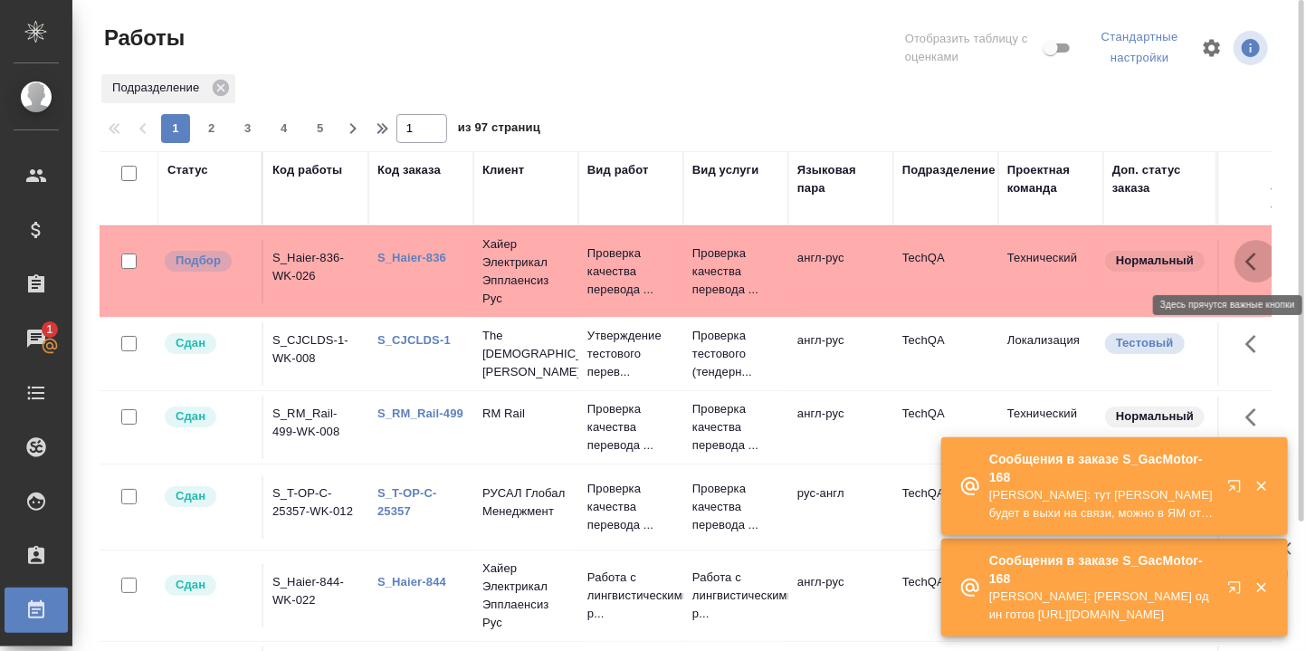
click at [1245, 260] on icon "button" at bounding box center [1256, 262] width 22 height 22
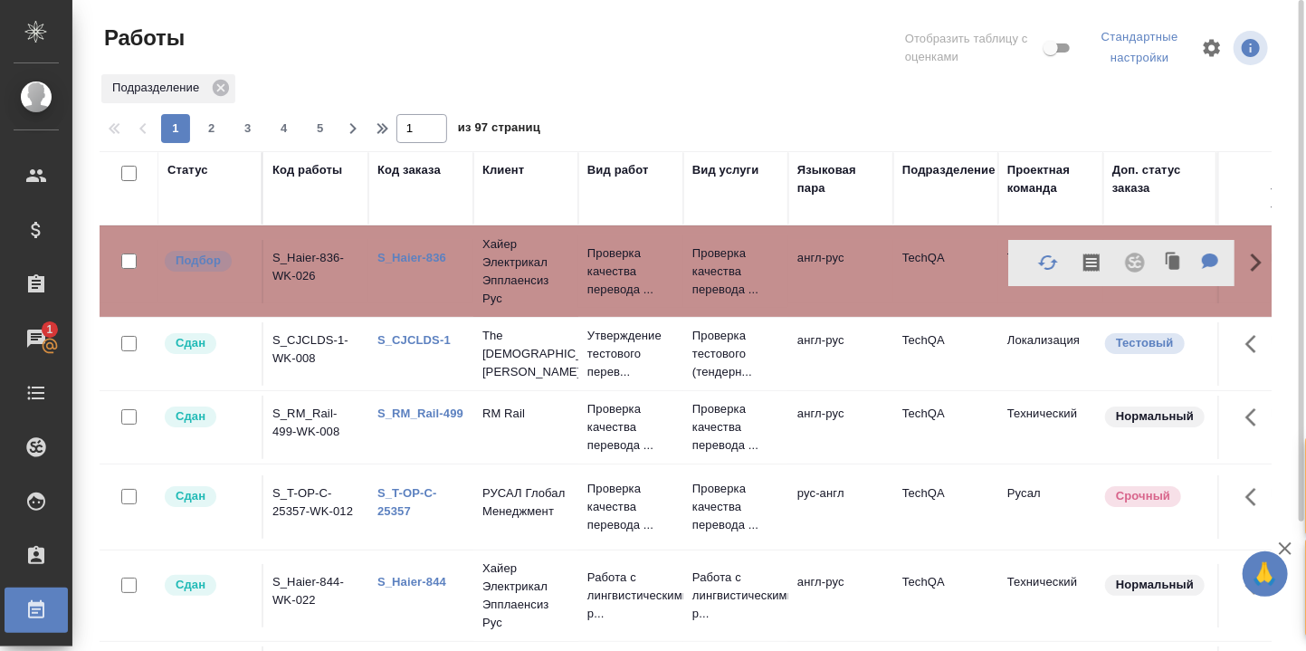
click at [687, 255] on td "Проверка качества перевода ..." at bounding box center [735, 271] width 105 height 72
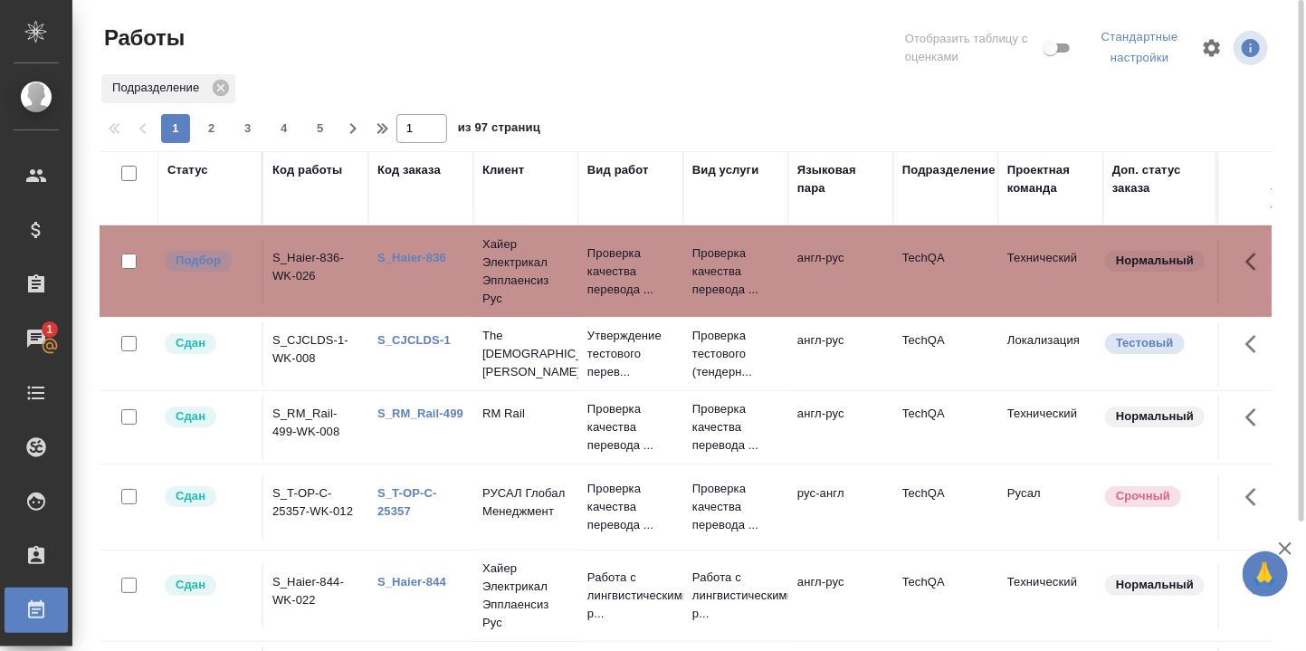
click at [414, 258] on link "S_Haier-836" at bounding box center [411, 258] width 69 height 14
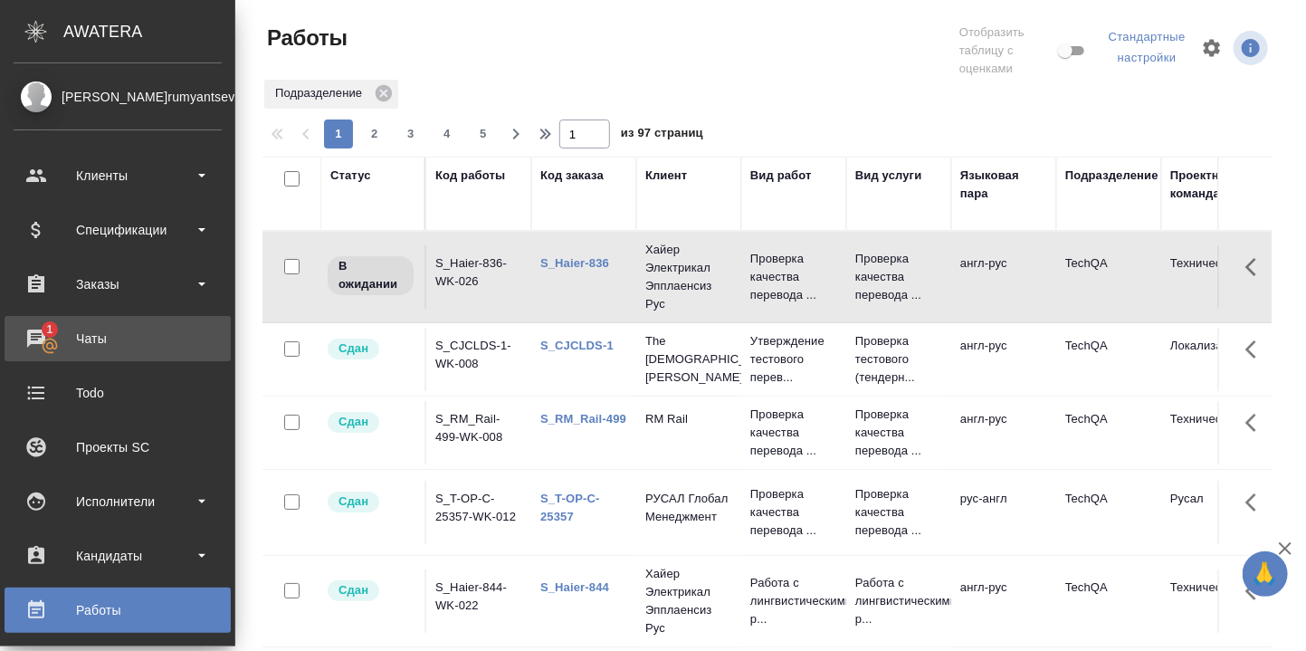
drag, startPoint x: 34, startPoint y: 337, endPoint x: 151, endPoint y: 372, distance: 121.9
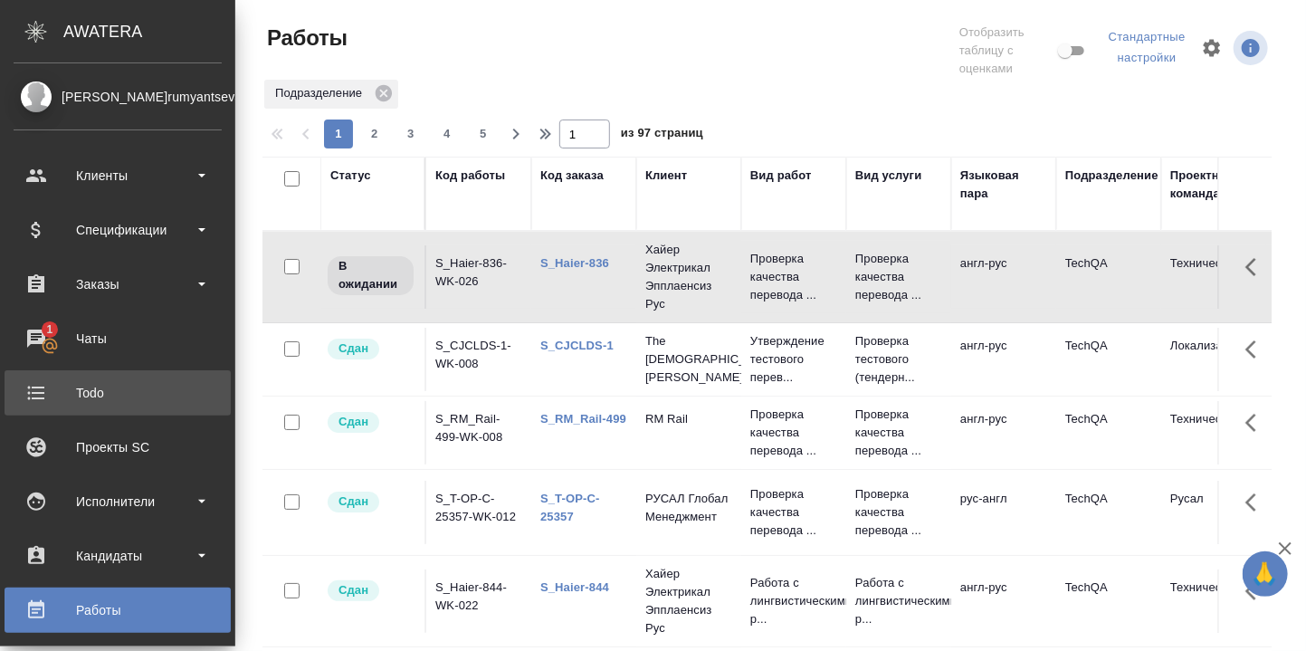
click at [34, 337] on div "Чаты" at bounding box center [118, 338] width 208 height 27
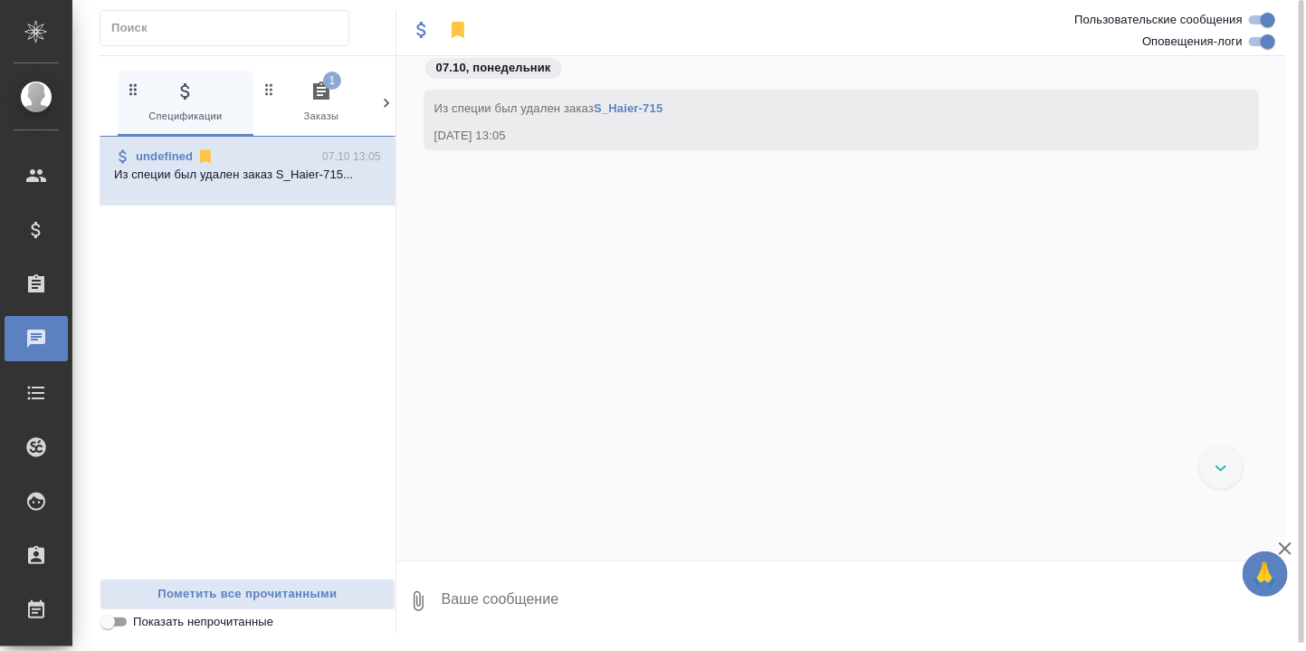
click at [323, 86] on icon "button" at bounding box center [321, 90] width 16 height 18
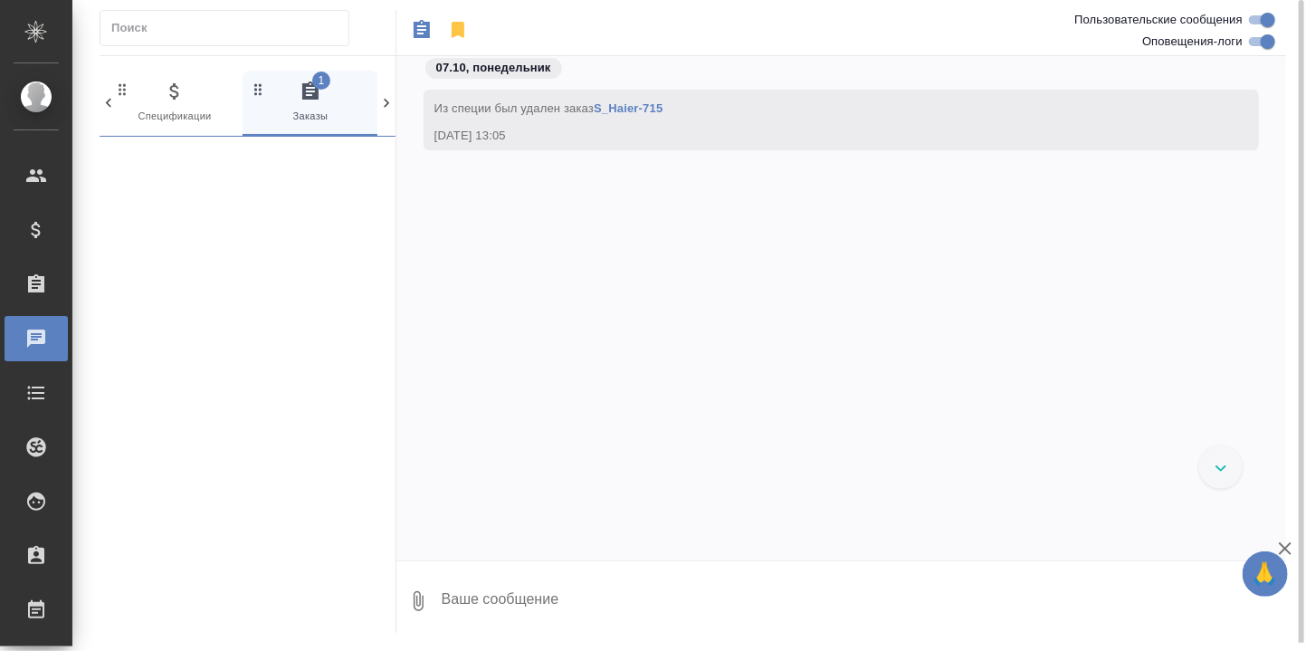
scroll to position [0, 11]
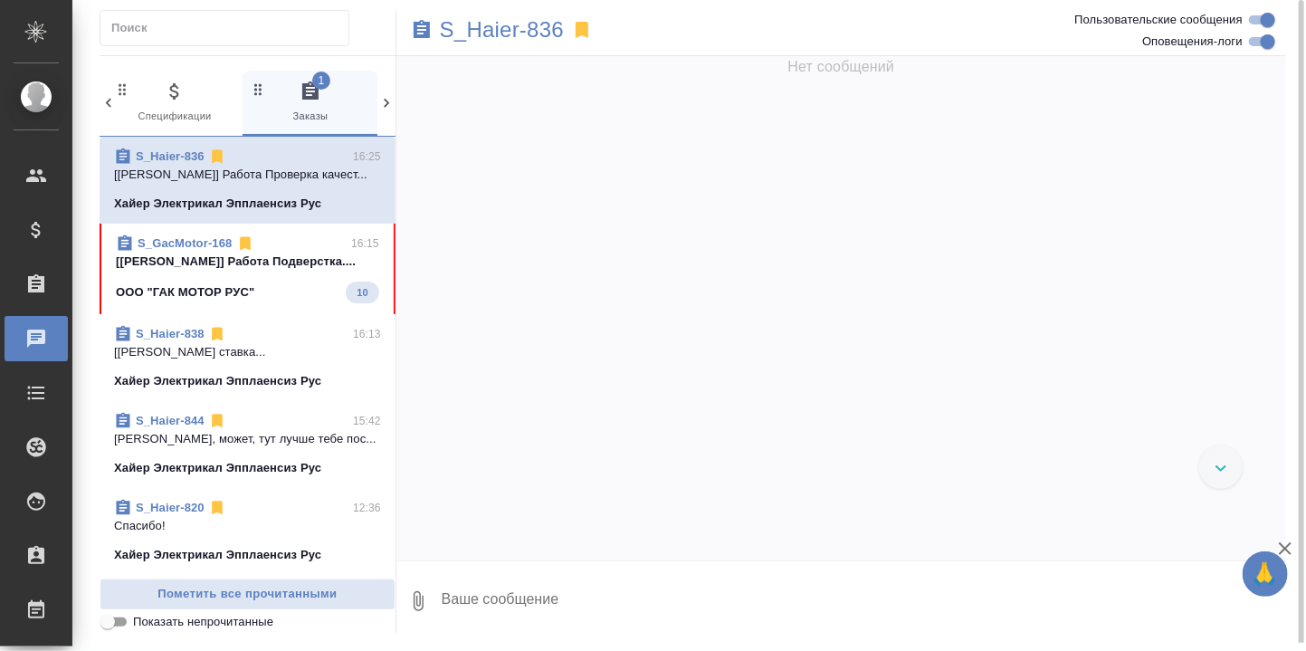
click at [177, 271] on p "[Заборова Александра] Работа Подверстка...." at bounding box center [247, 261] width 263 height 18
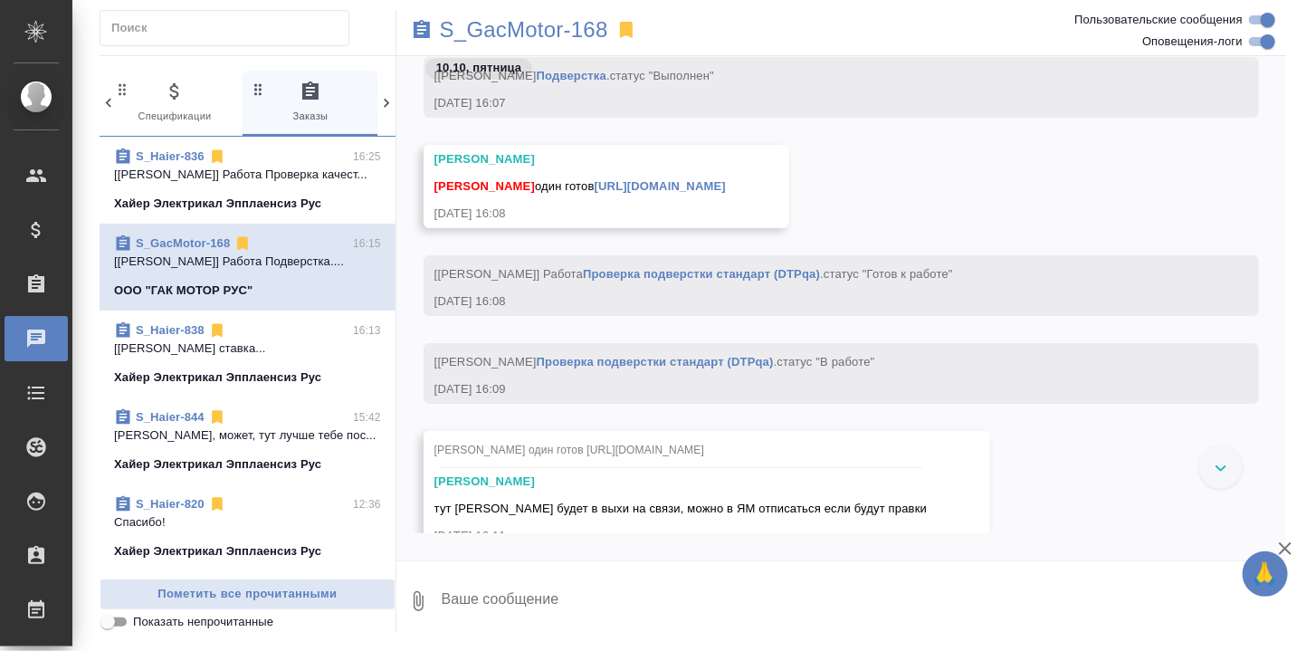
scroll to position [34615, 0]
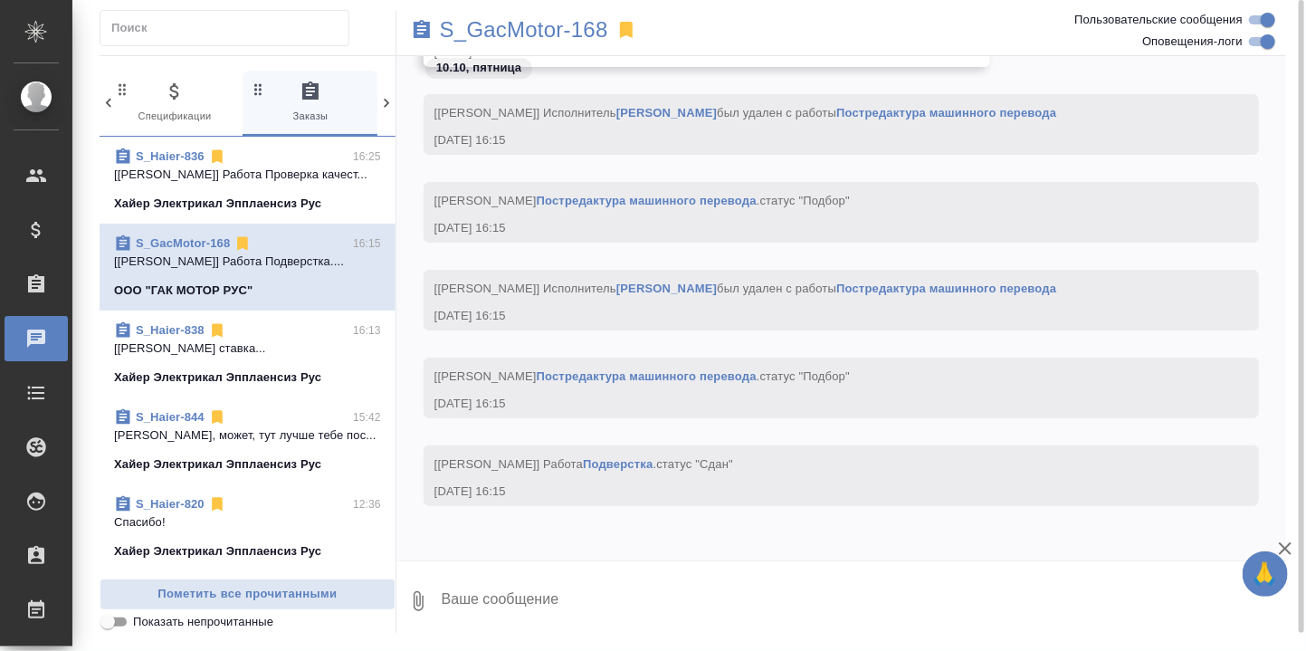
click at [494, 599] on textarea at bounding box center [863, 601] width 846 height 62
type textarea "Хорошо"
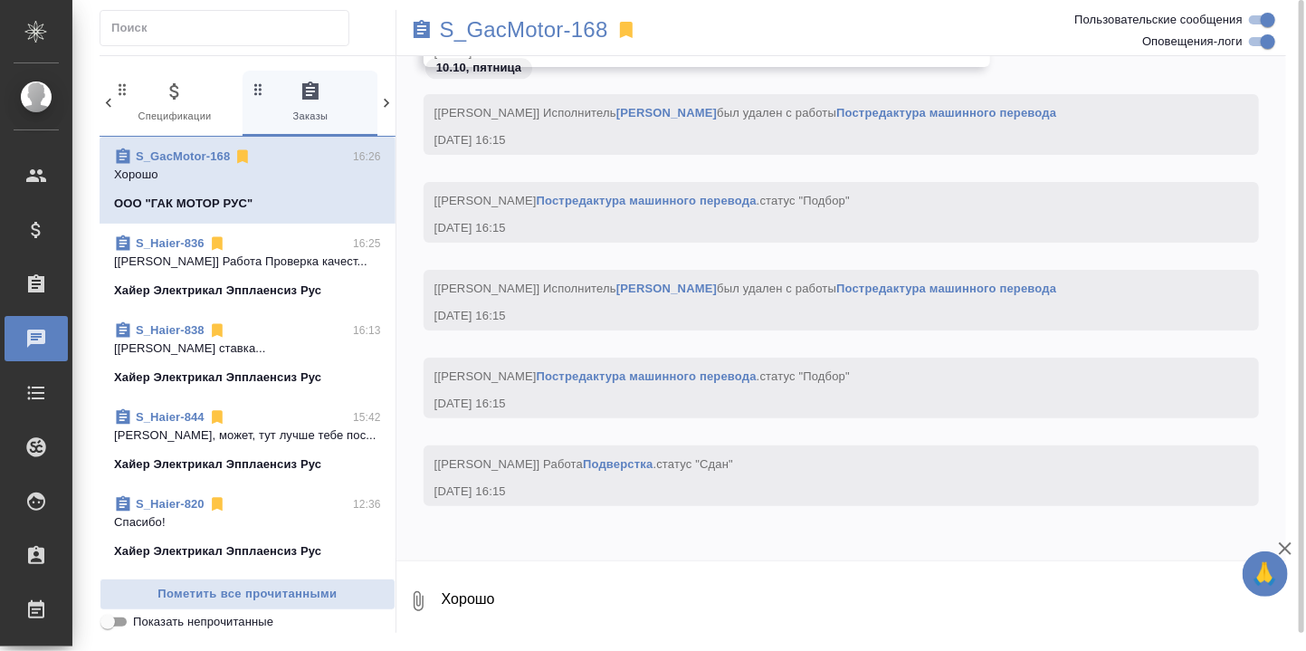
scroll to position [34702, 0]
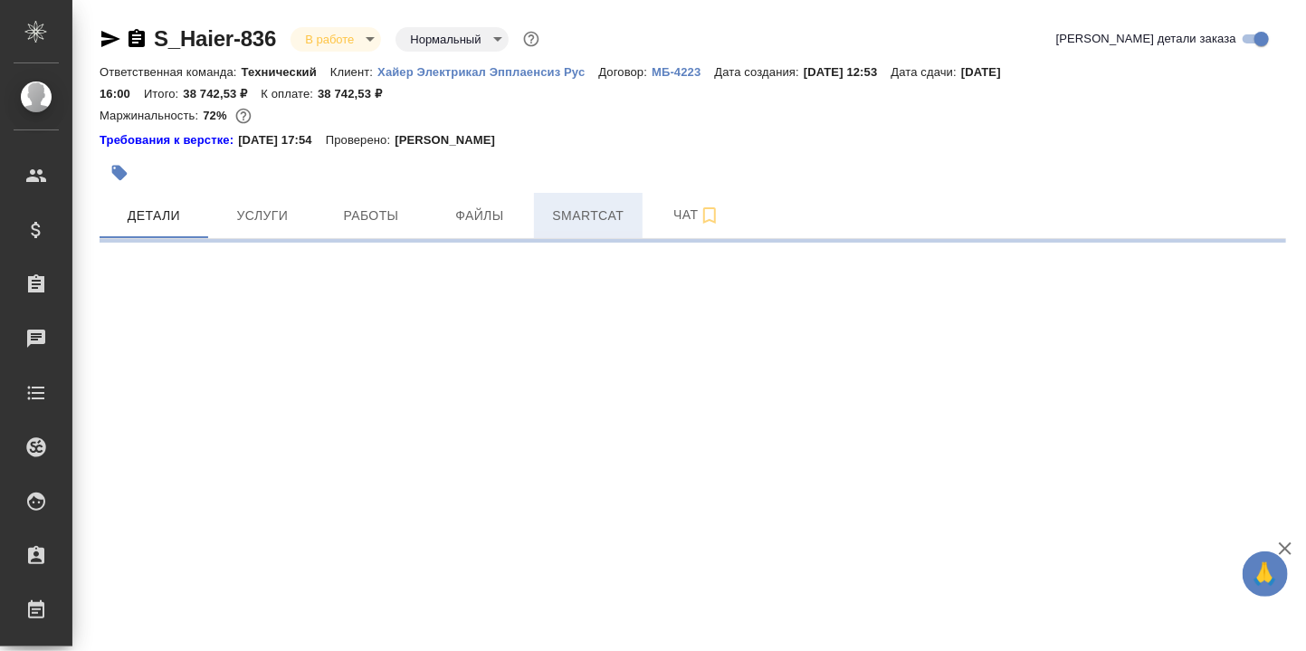
select select "RU"
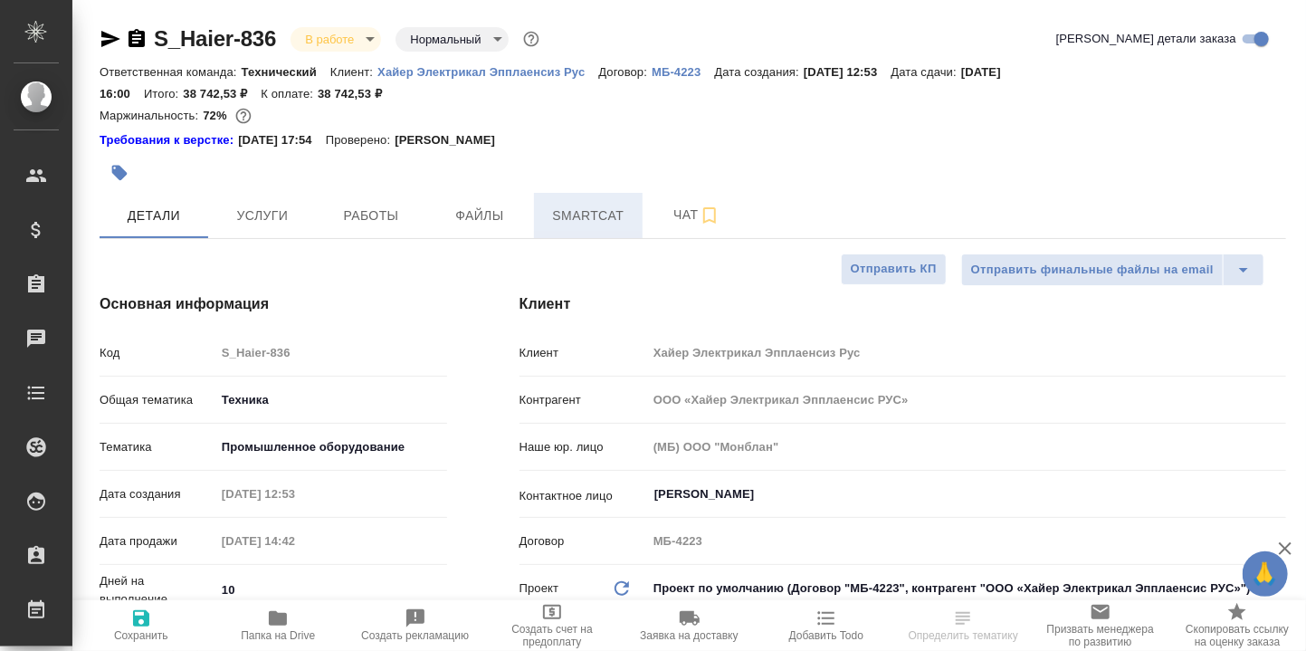
type textarea "x"
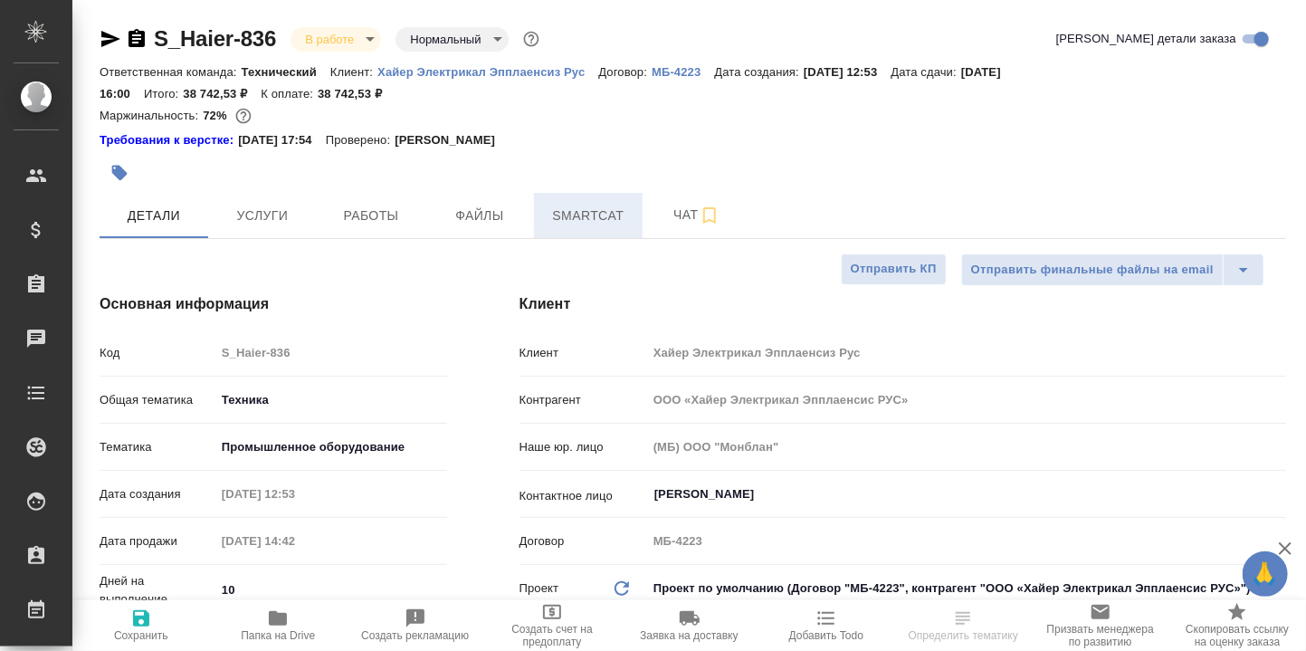
type textarea "x"
click at [386, 218] on span "Работы" at bounding box center [371, 215] width 87 height 23
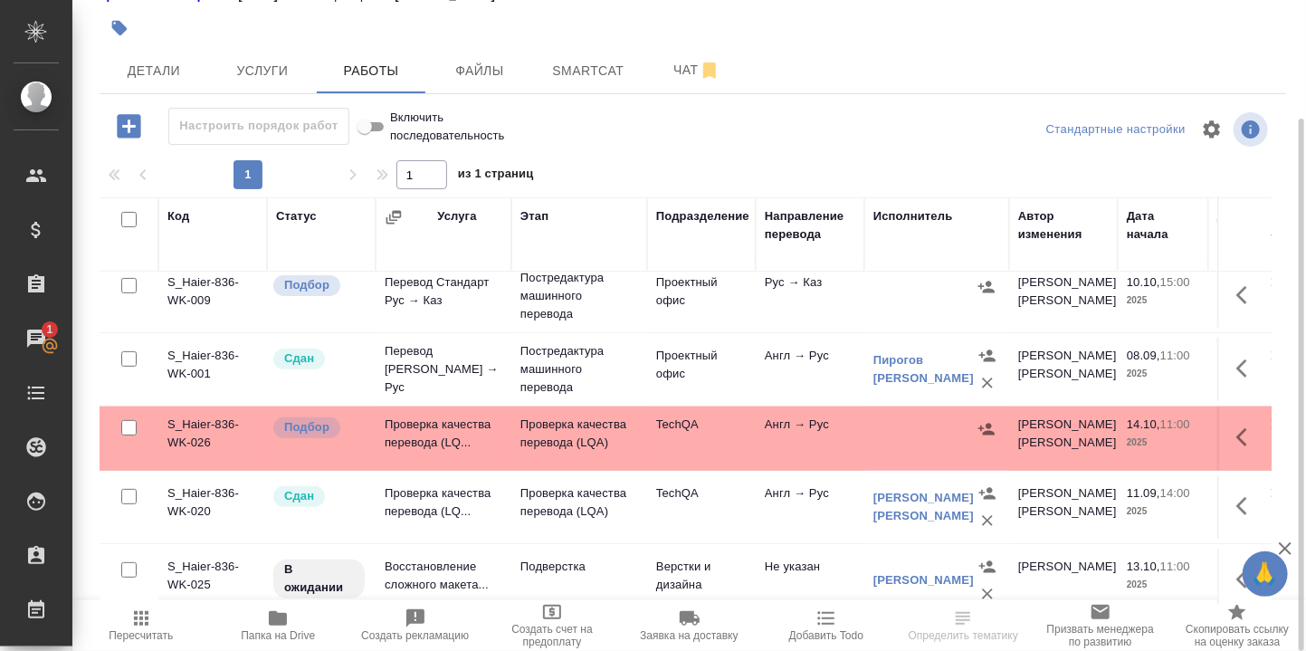
scroll to position [242, 0]
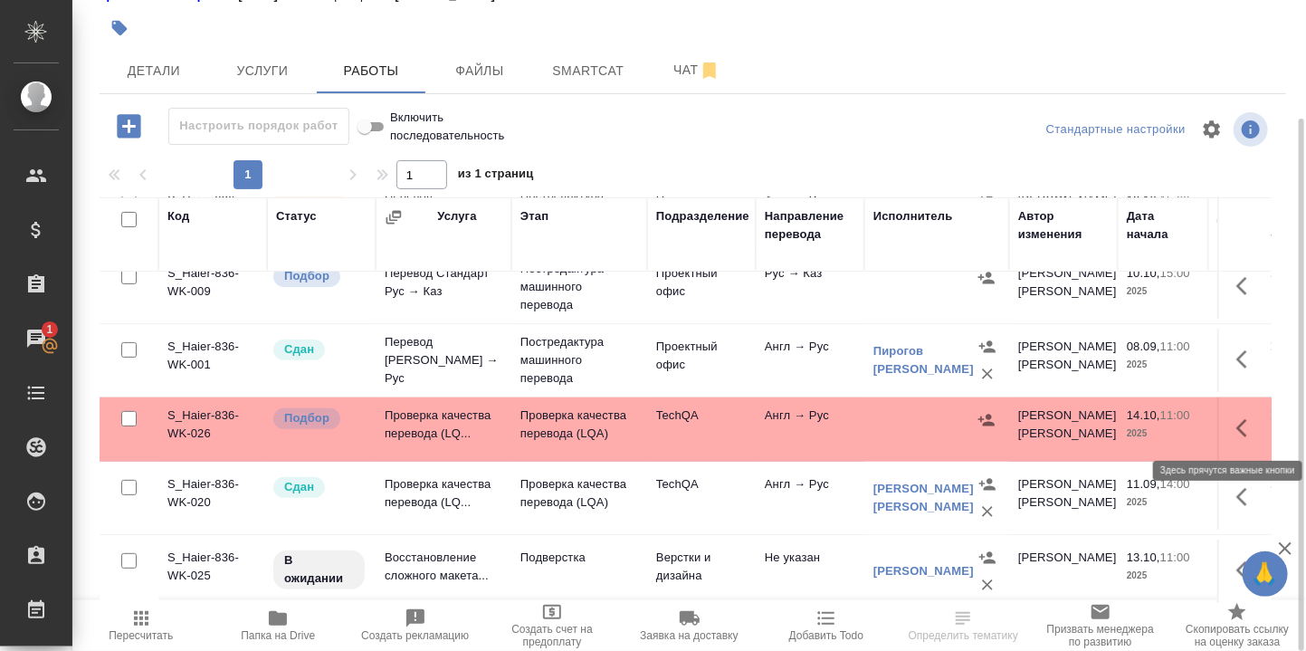
click at [1236, 426] on icon "button" at bounding box center [1247, 428] width 22 height 22
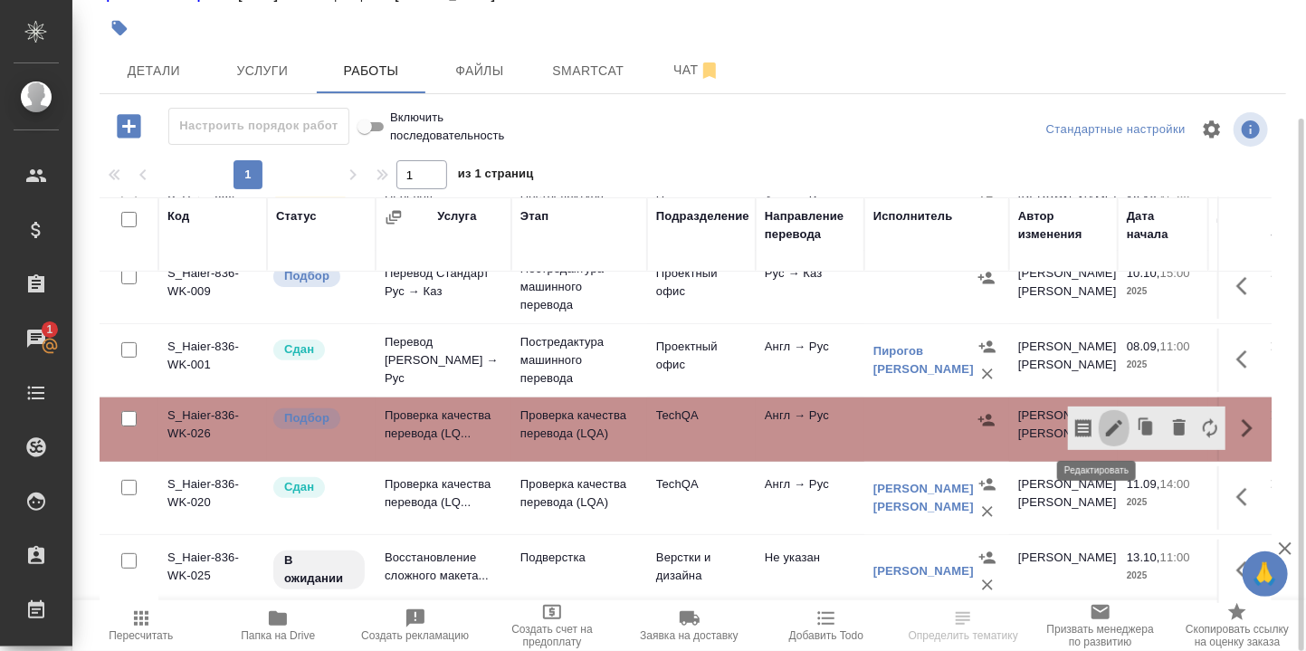
click at [1106, 422] on icon "button" at bounding box center [1114, 428] width 16 height 16
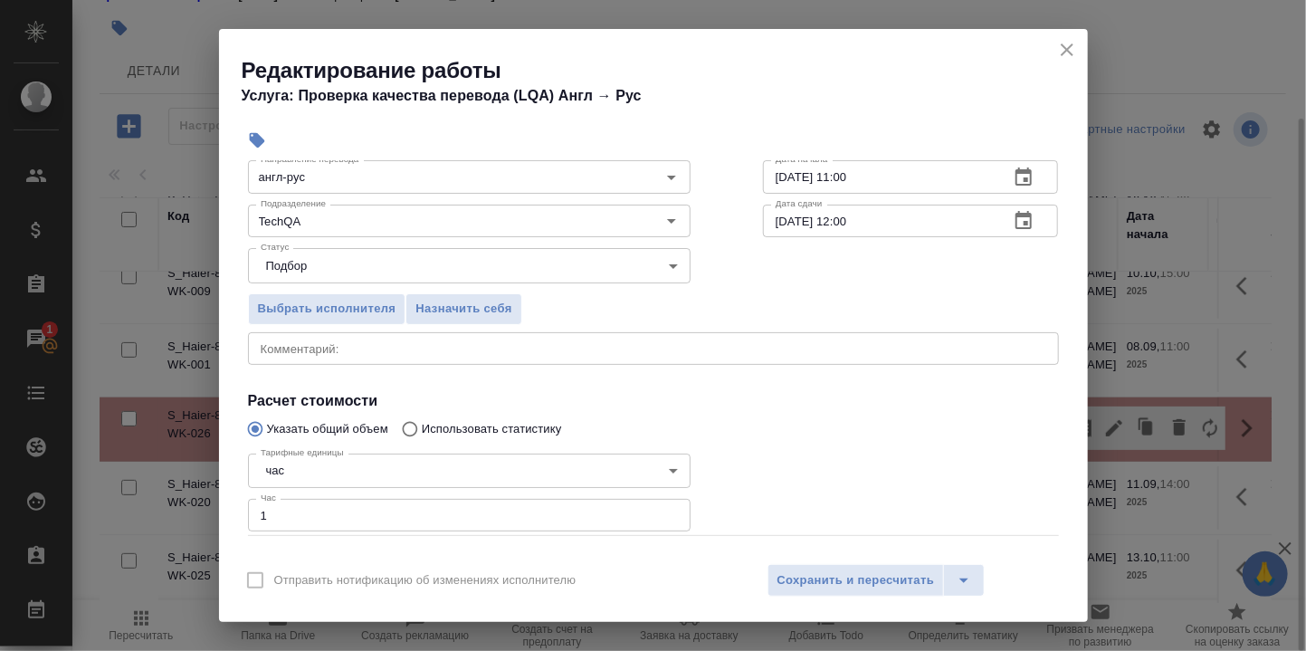
scroll to position [81, 0]
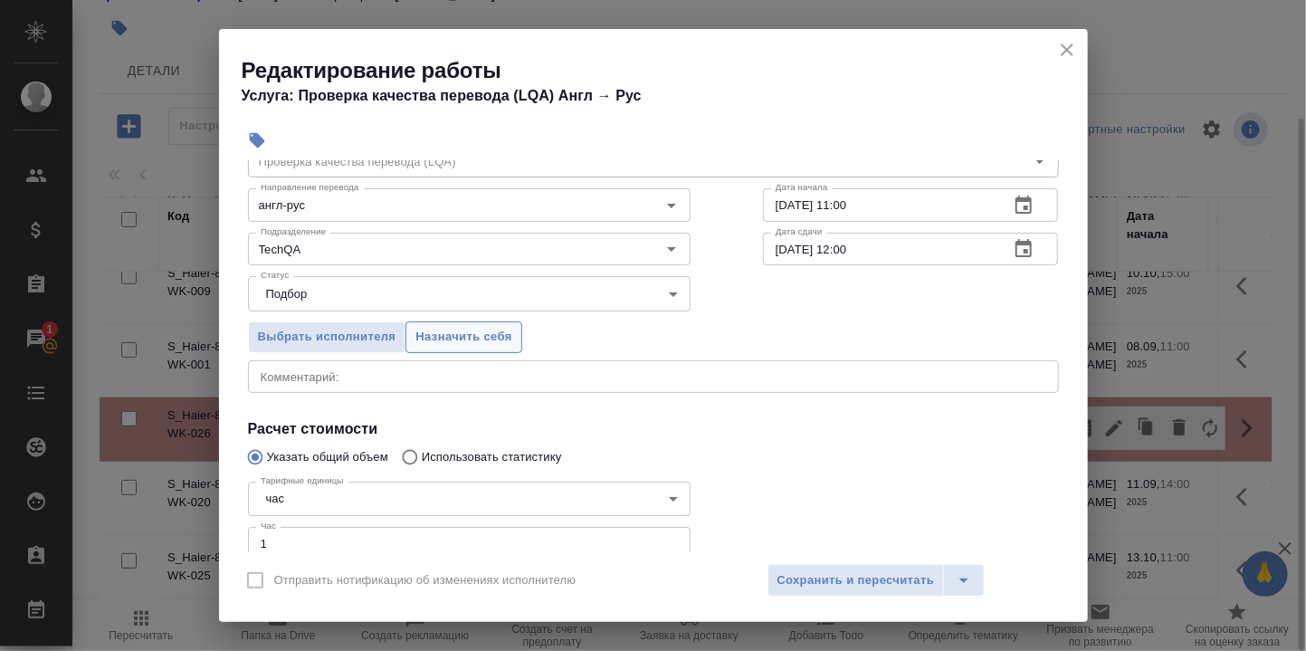
click at [487, 335] on span "Назначить себя" at bounding box center [463, 337] width 96 height 21
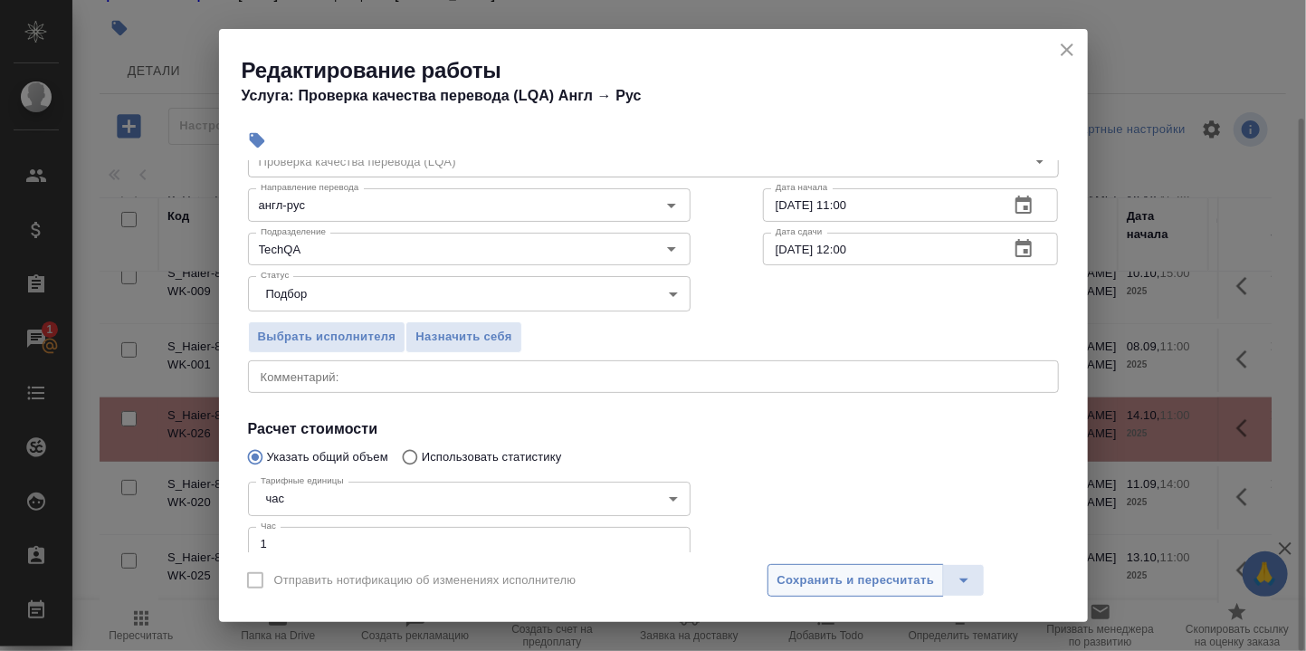
click at [828, 583] on span "Сохранить и пересчитать" at bounding box center [855, 580] width 157 height 21
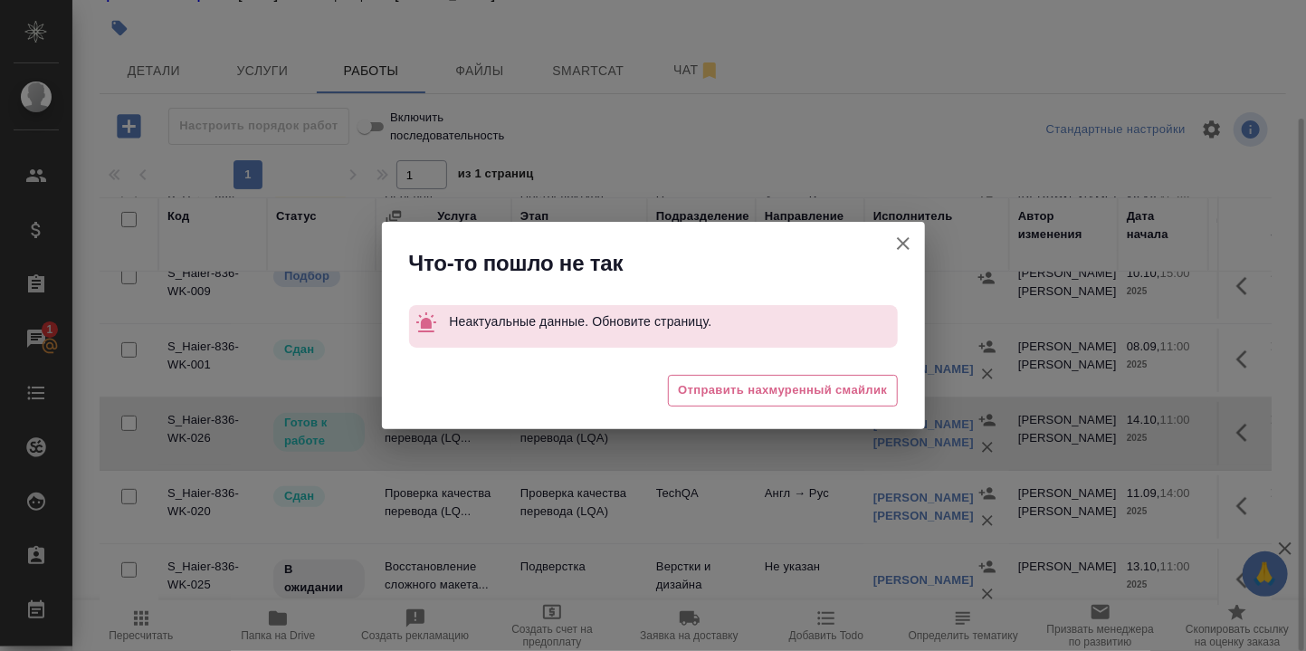
drag, startPoint x: 907, startPoint y: 241, endPoint x: 913, endPoint y: 253, distance: 13.8
click at [907, 242] on icon "button" at bounding box center [903, 244] width 22 height 22
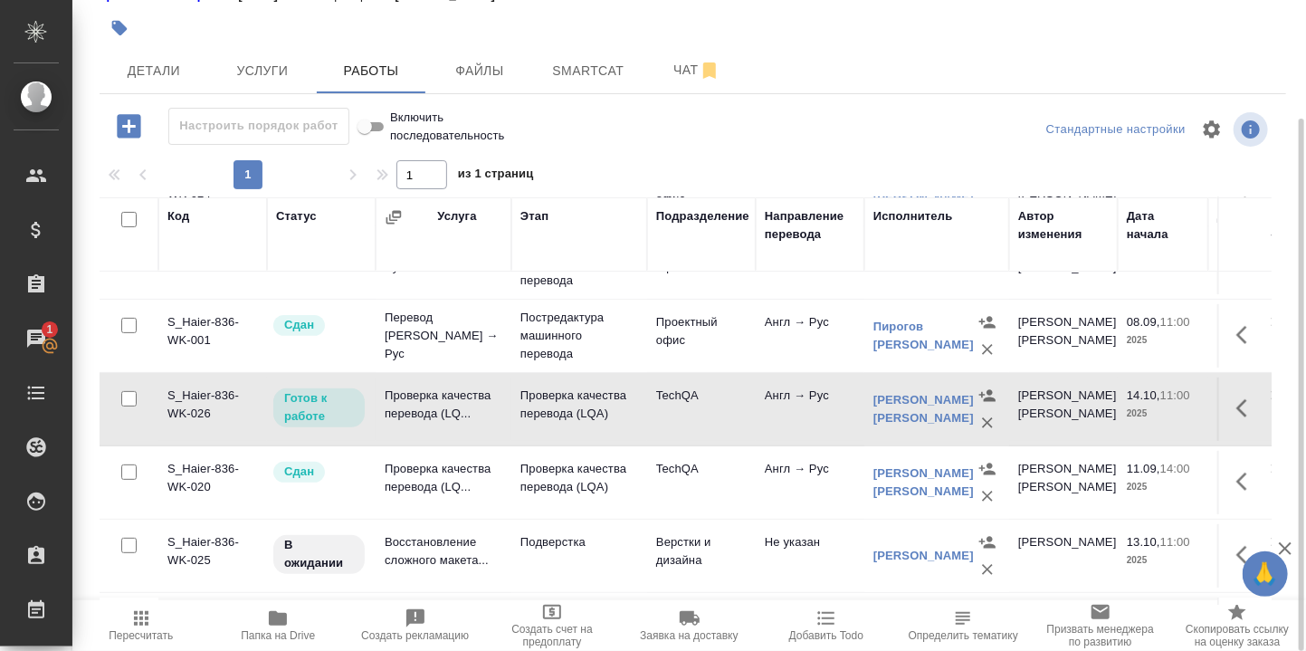
scroll to position [242, 0]
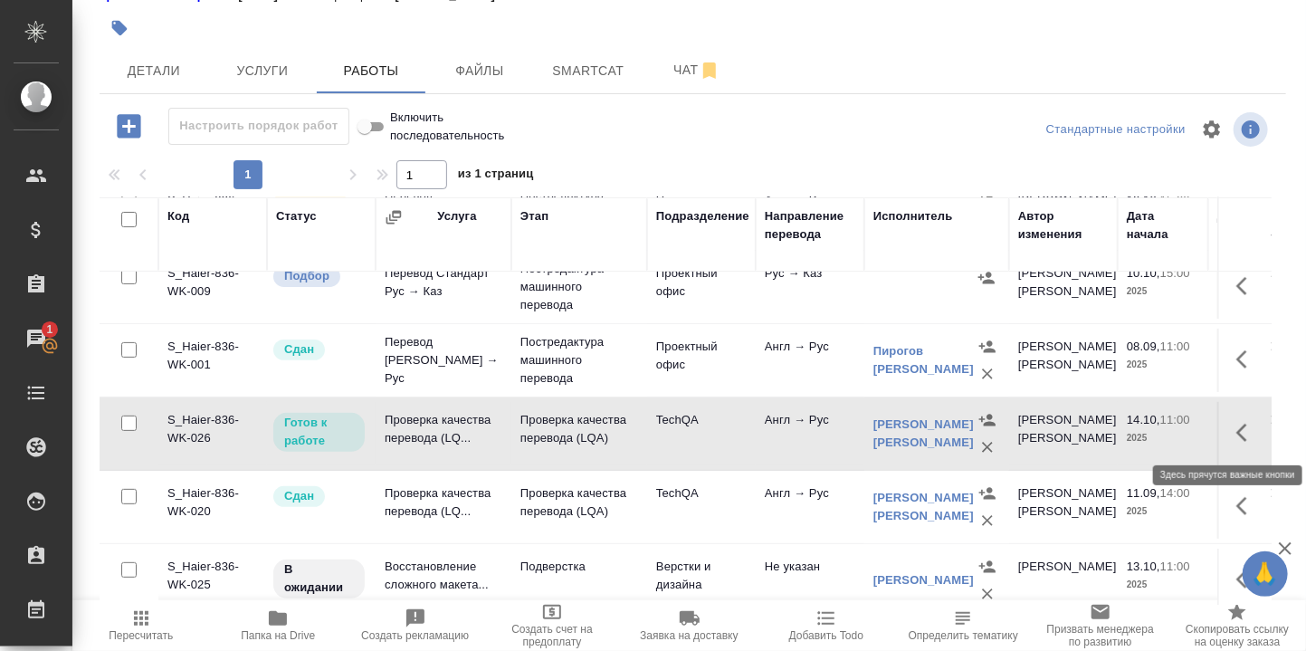
click at [1236, 429] on icon "button" at bounding box center [1241, 432] width 11 height 18
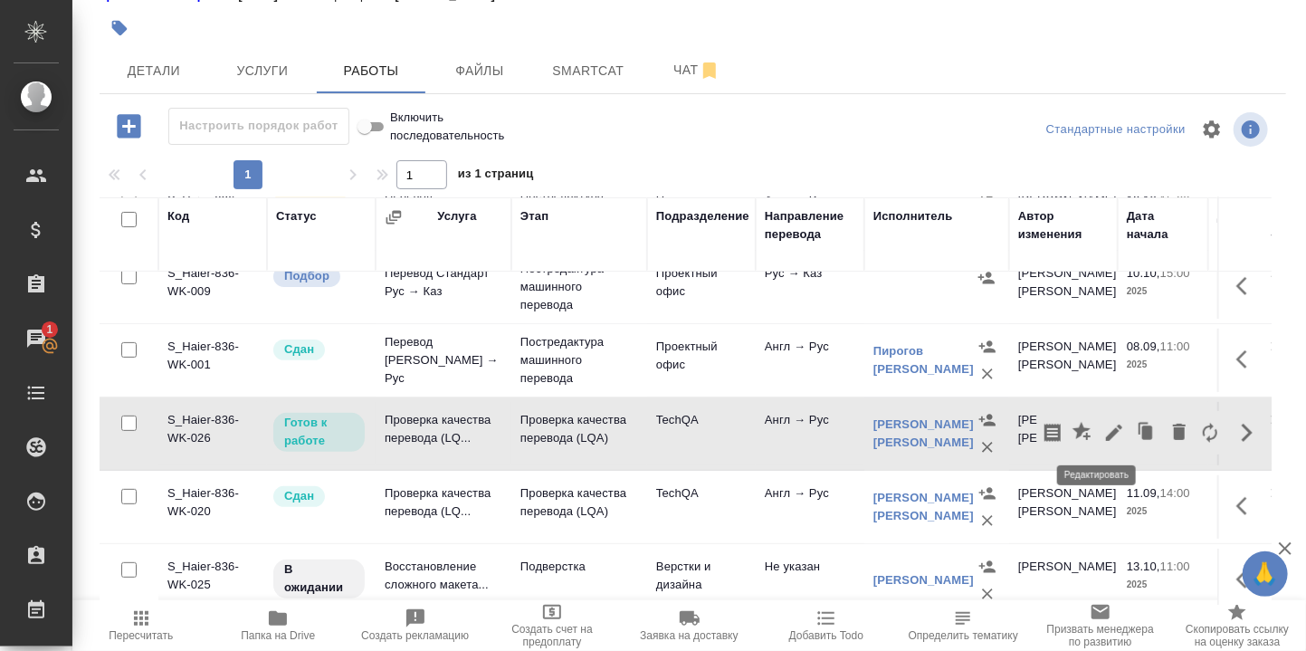
click at [1103, 426] on icon "button" at bounding box center [1114, 433] width 22 height 22
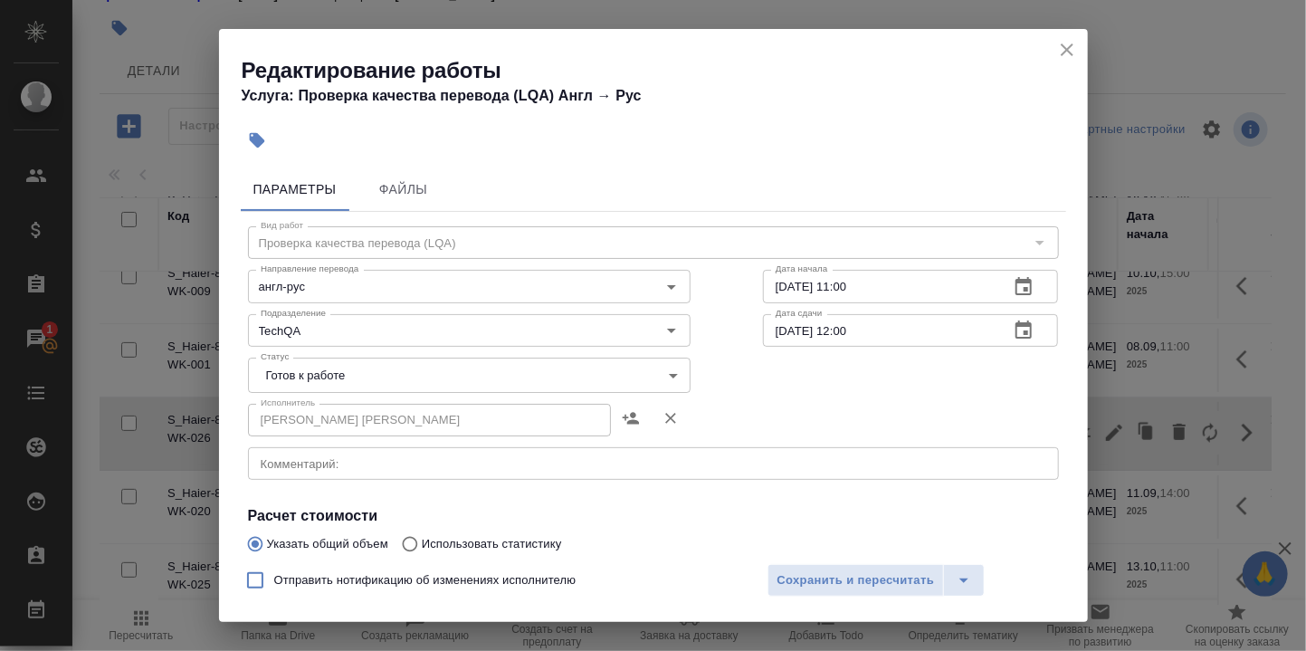
click at [668, 373] on body "🙏 .cls-1 fill:#fff; AWATERA Румянцева Дарья d.rumyantseva Клиенты Спецификации …" at bounding box center [653, 325] width 1306 height 651
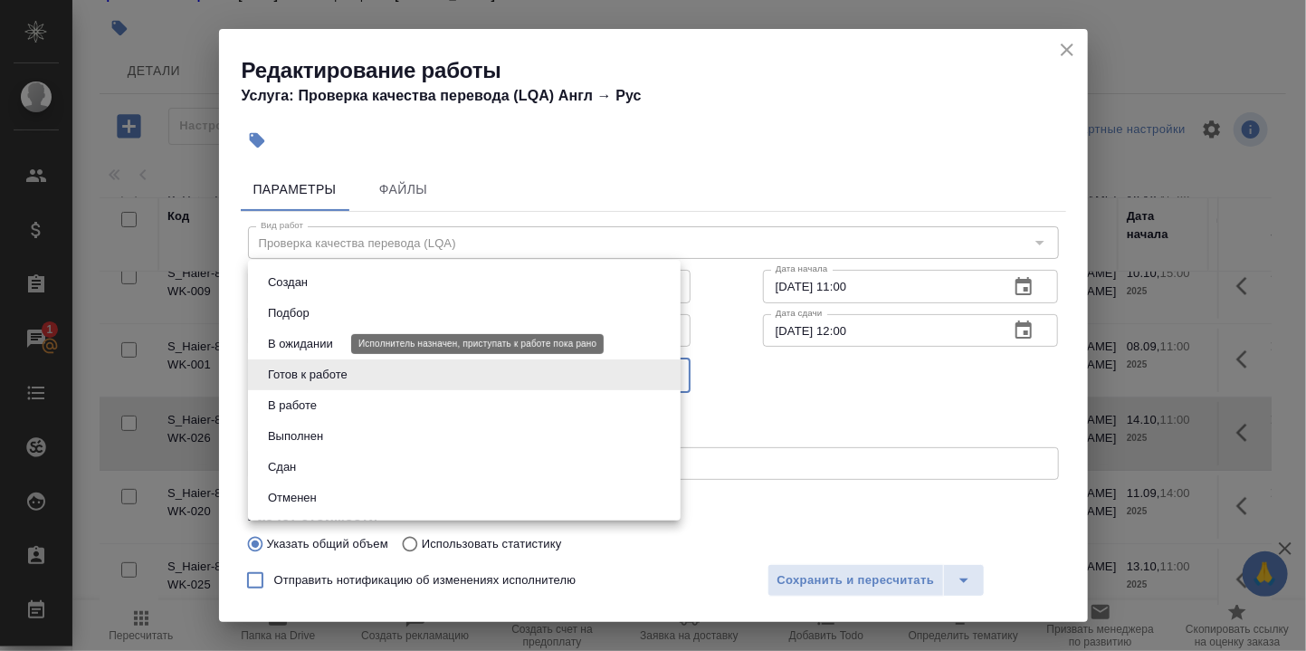
click at [317, 341] on button "В ожидании" at bounding box center [300, 344] width 76 height 20
type input "pending"
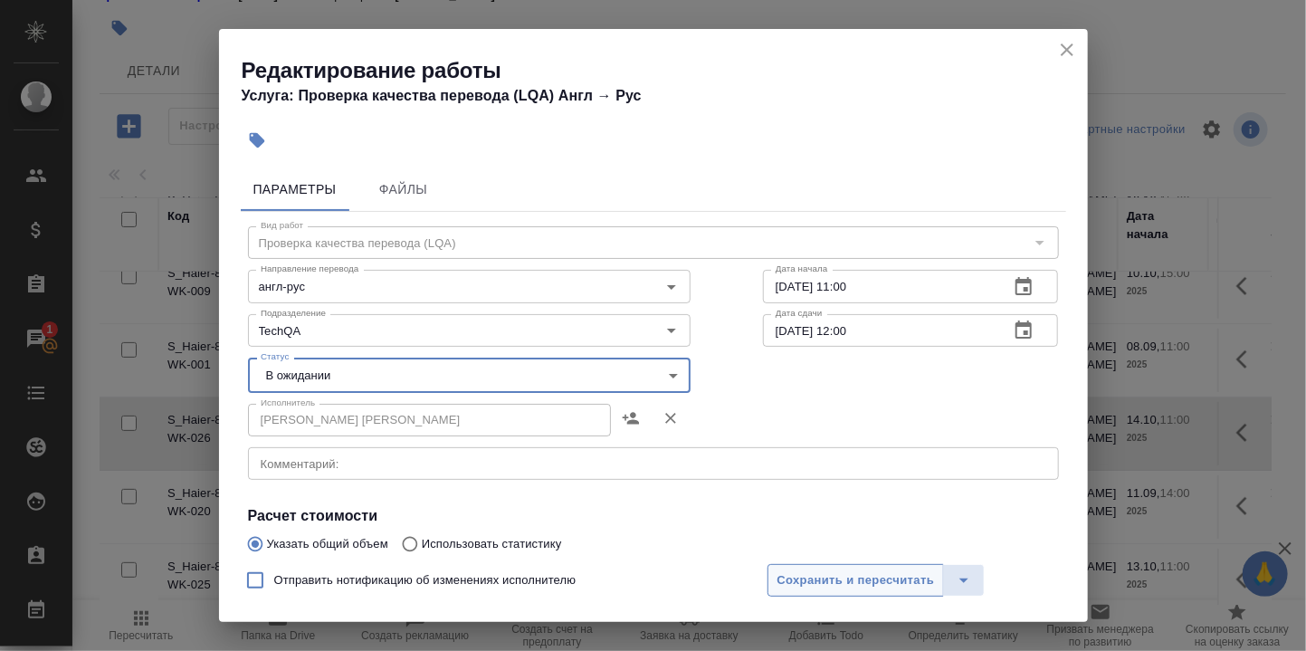
click at [834, 576] on span "Сохранить и пересчитать" at bounding box center [855, 580] width 157 height 21
